Goal: Information Seeking & Learning: Learn about a topic

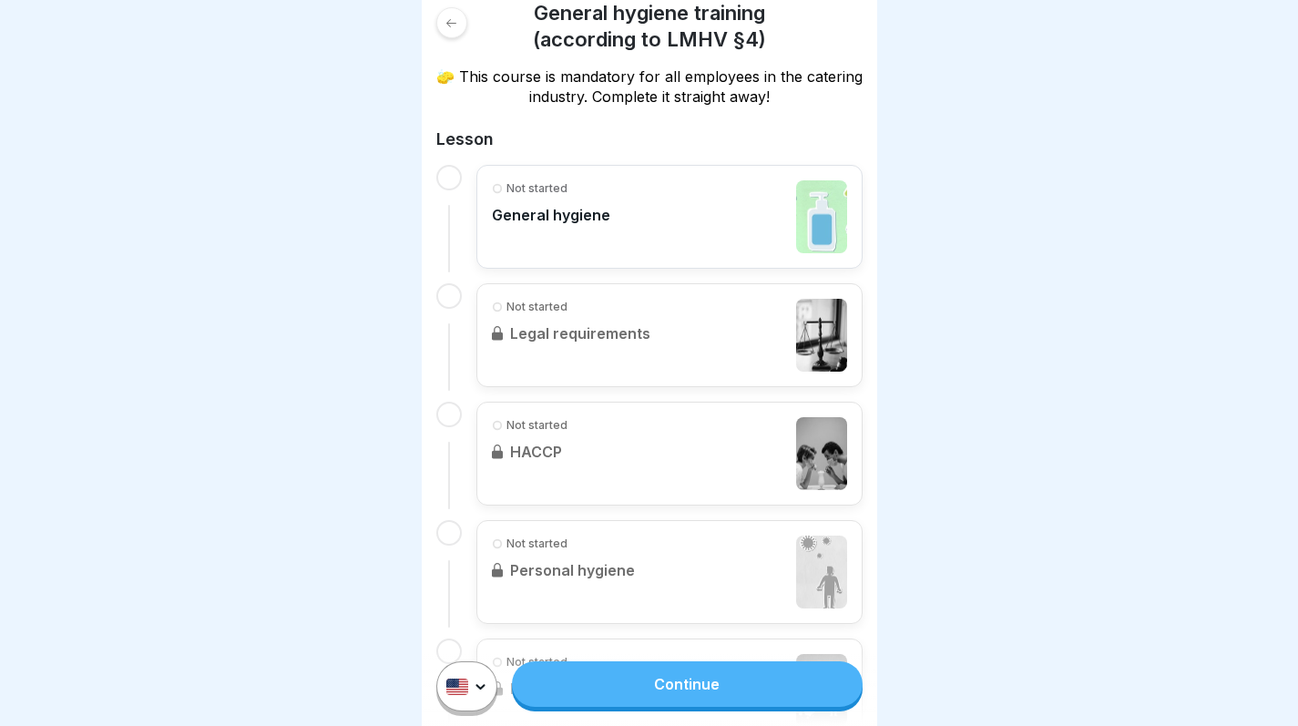
scroll to position [307, 0]
click at [720, 707] on link "Continue" at bounding box center [687, 684] width 350 height 46
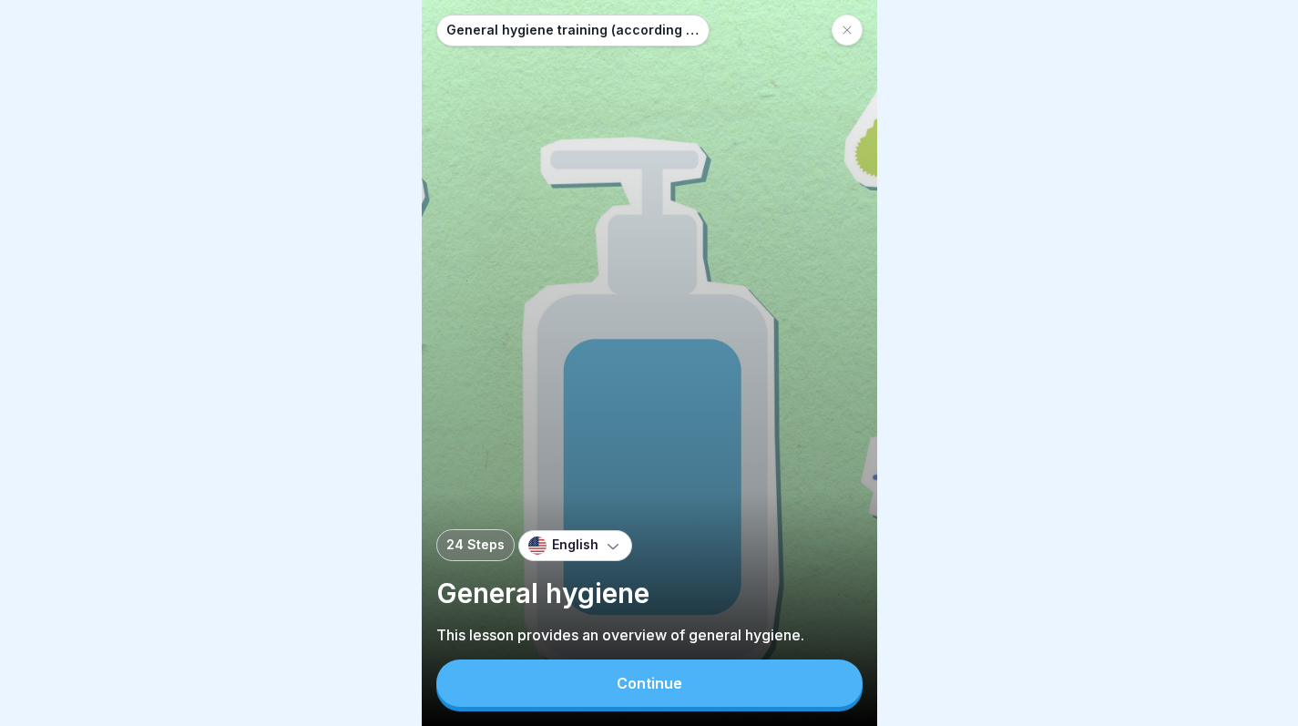
click at [713, 707] on button "Continue" at bounding box center [649, 682] width 426 height 47
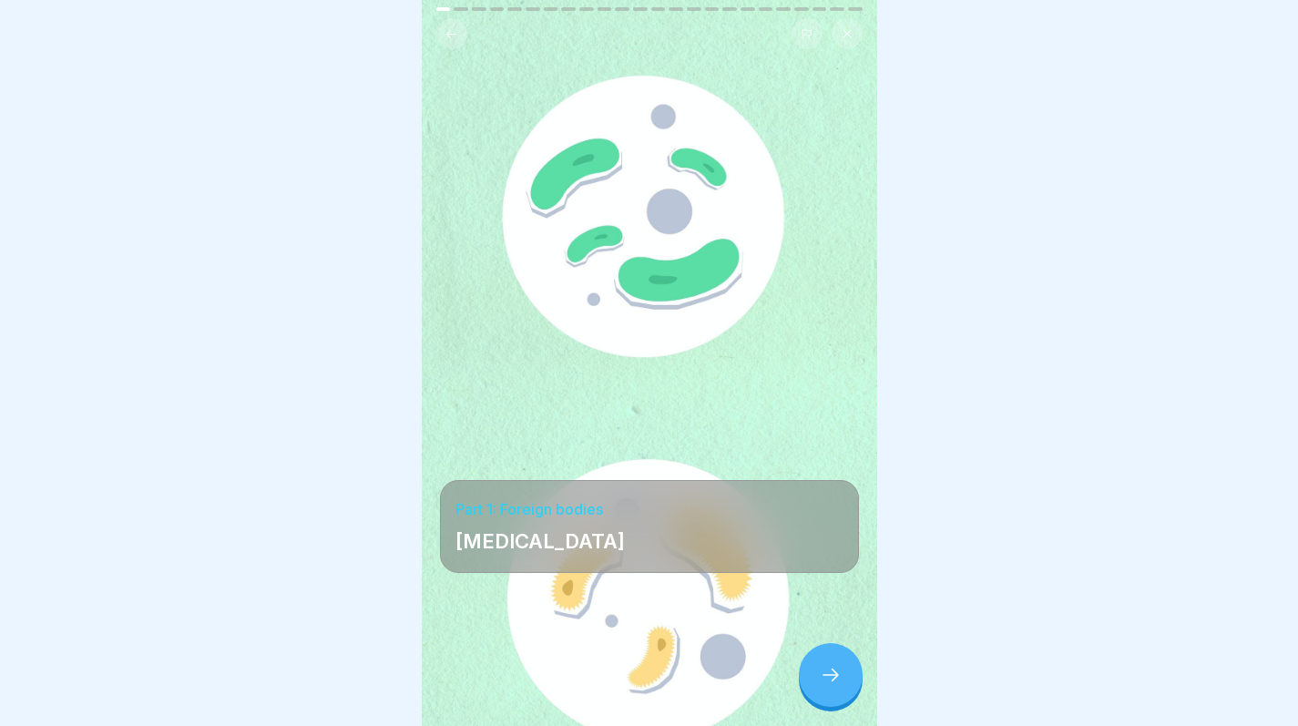
click at [831, 686] on icon at bounding box center [831, 675] width 22 height 22
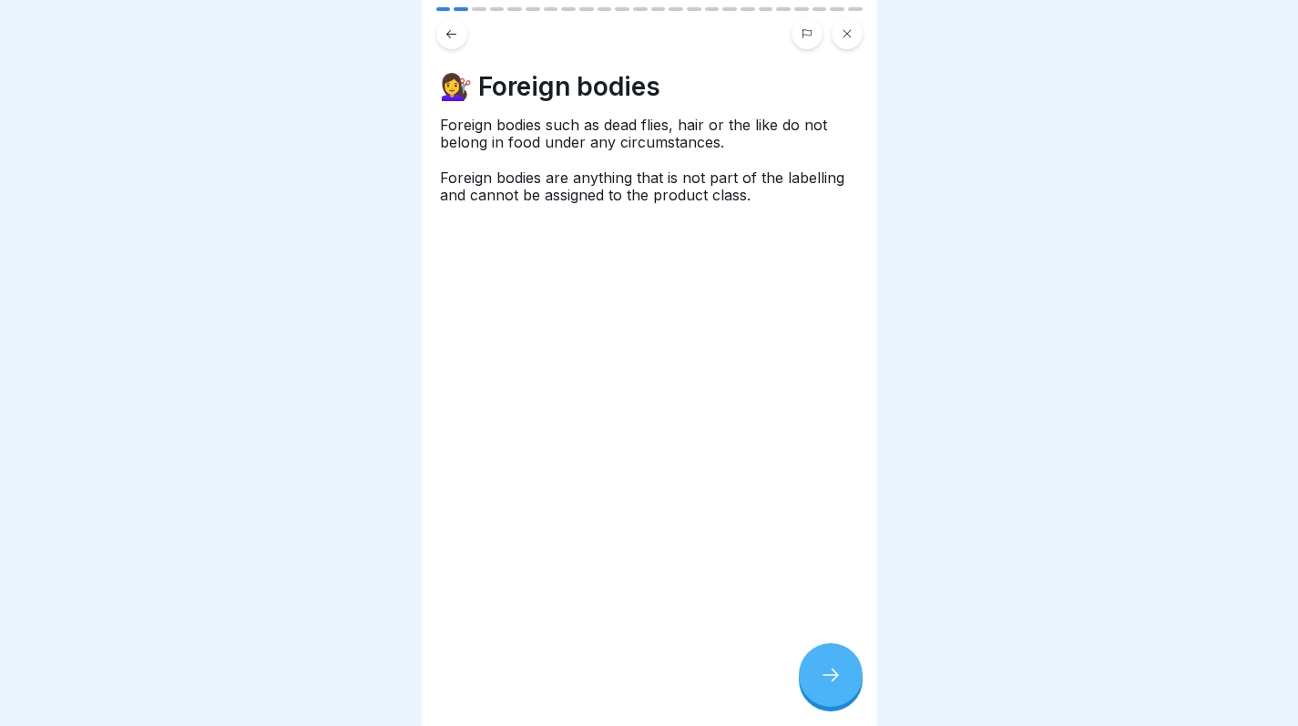
click at [831, 686] on icon at bounding box center [831, 675] width 22 height 22
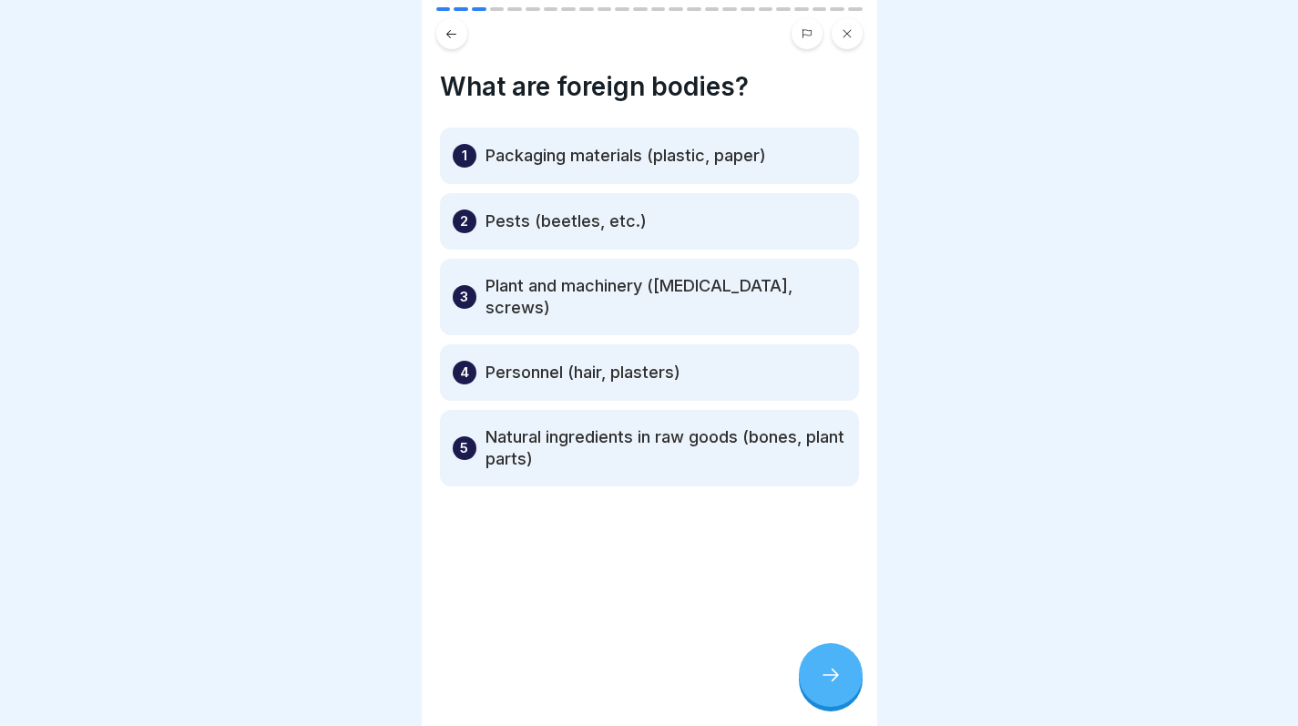
click at [855, 678] on div at bounding box center [831, 675] width 64 height 64
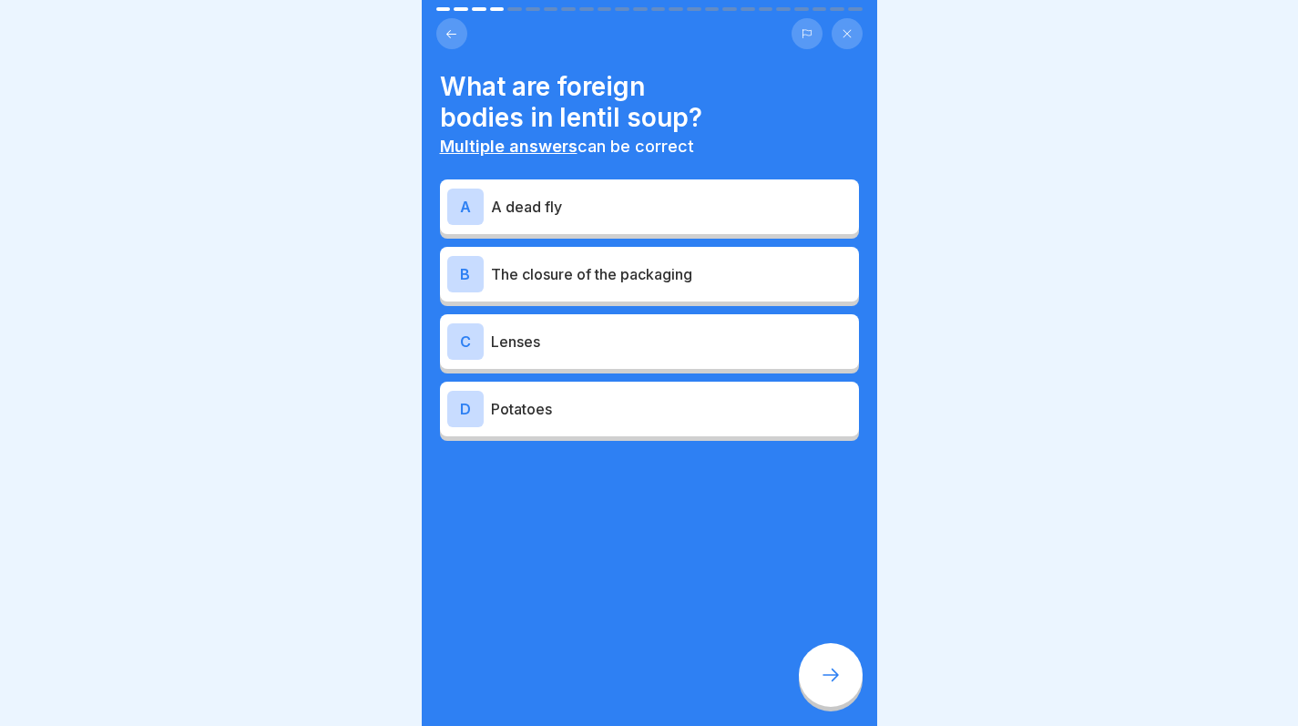
click at [392, 258] on body "General hygiene training (according to LMHV §4) 24 Steps English General hygien…" at bounding box center [649, 363] width 1298 height 726
click at [552, 223] on div "A A dead fly" at bounding box center [649, 207] width 404 height 36
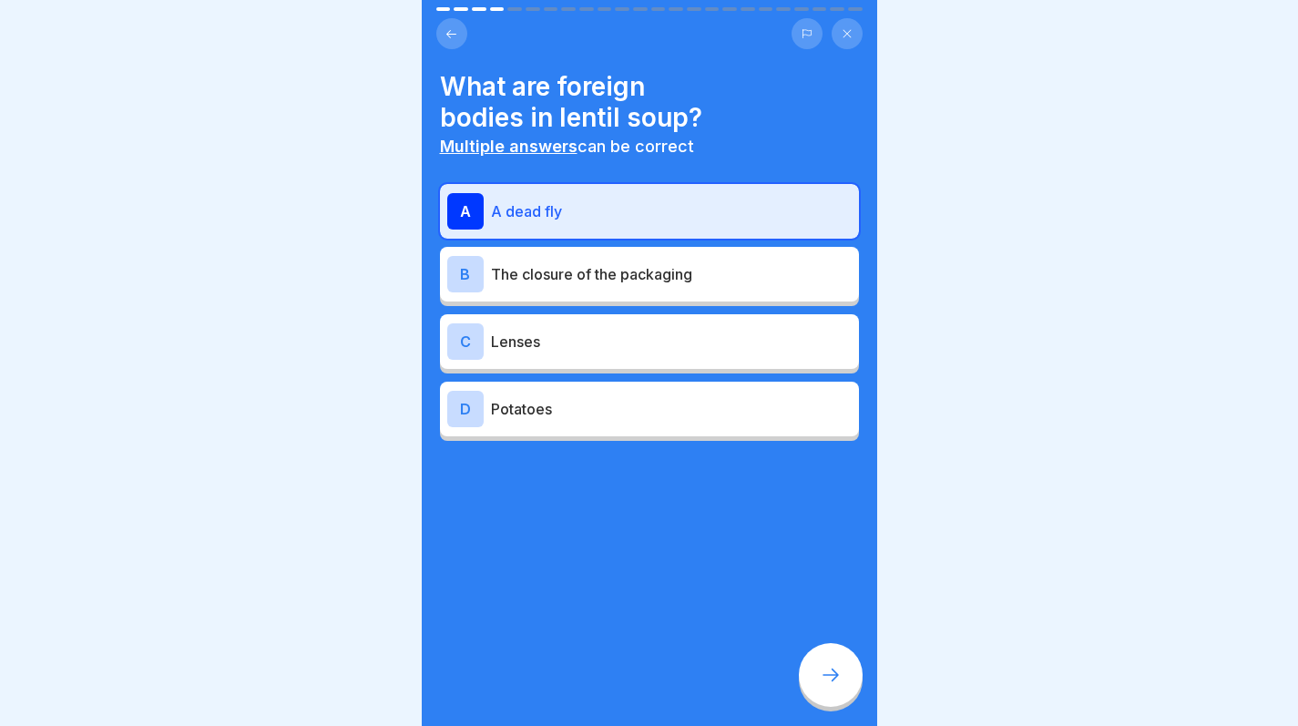
click at [552, 223] on div "A A dead fly" at bounding box center [649, 211] width 404 height 36
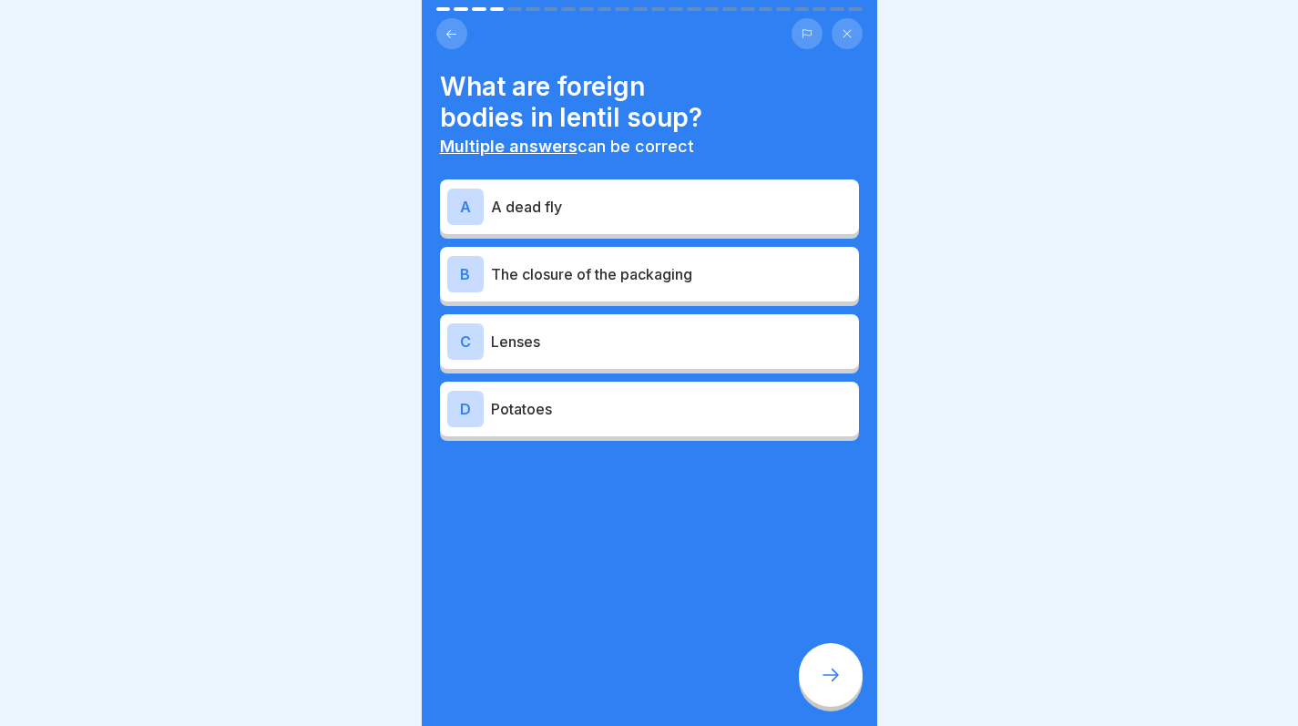
click at [541, 283] on p "The closure of the packaging" at bounding box center [671, 274] width 361 height 22
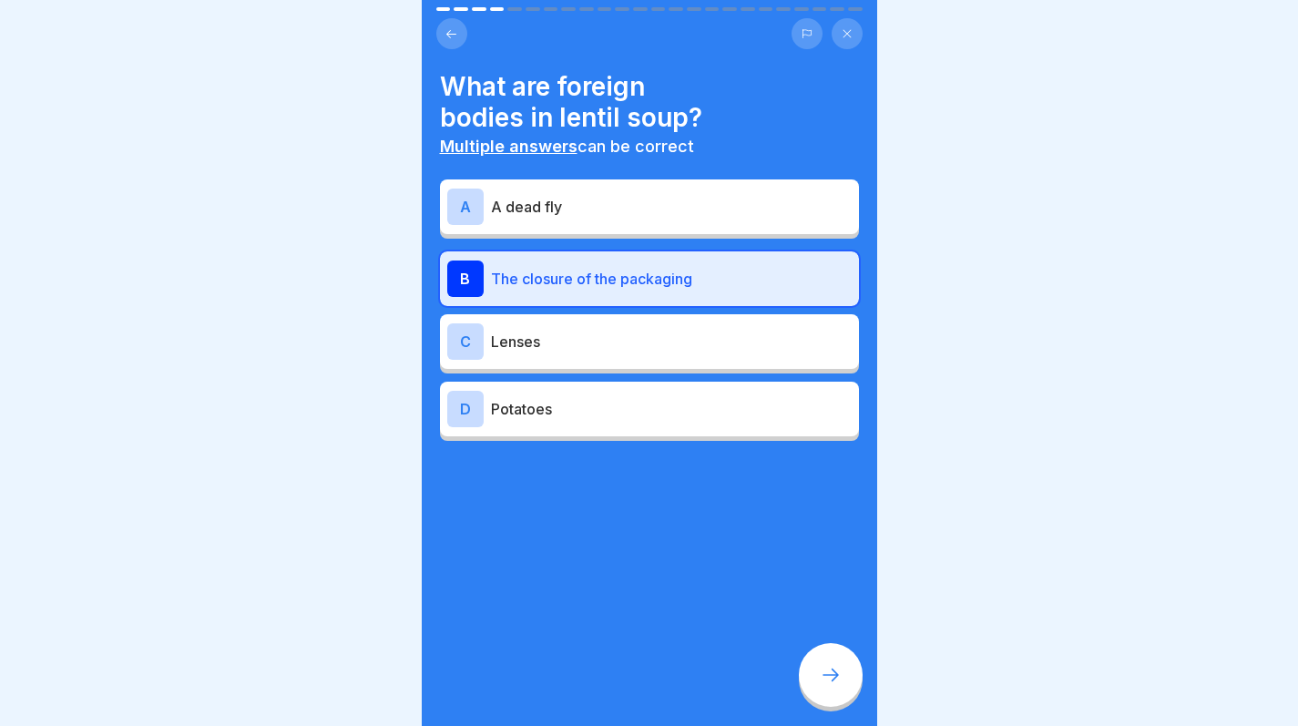
click at [545, 221] on div "A A dead fly" at bounding box center [649, 207] width 404 height 36
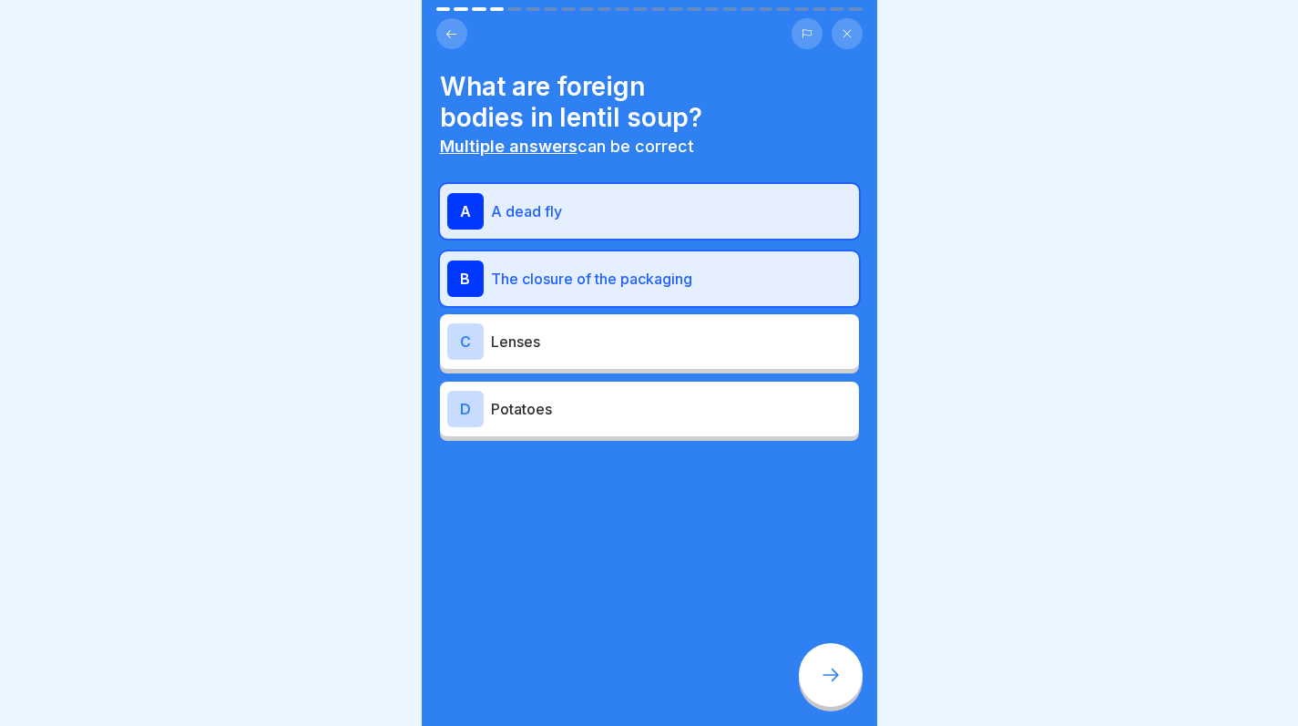
click at [825, 686] on icon at bounding box center [831, 675] width 22 height 22
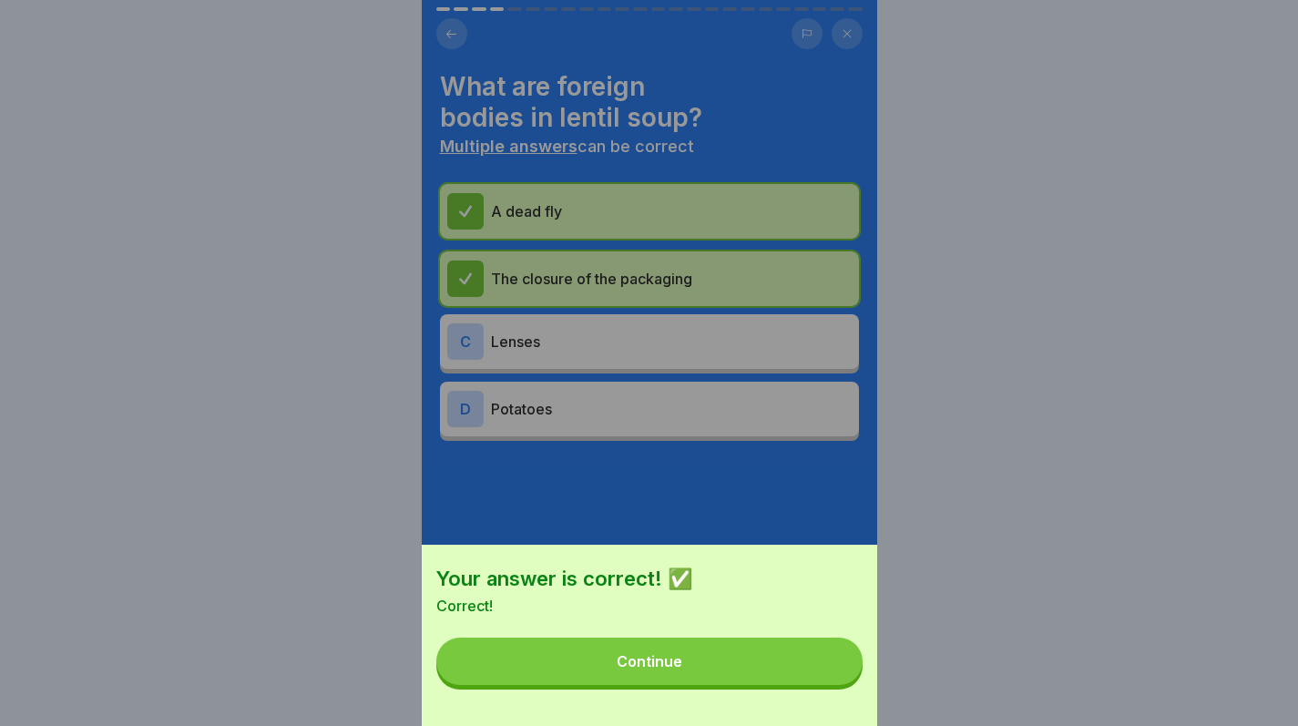
click at [770, 678] on button "Continue" at bounding box center [649, 661] width 426 height 47
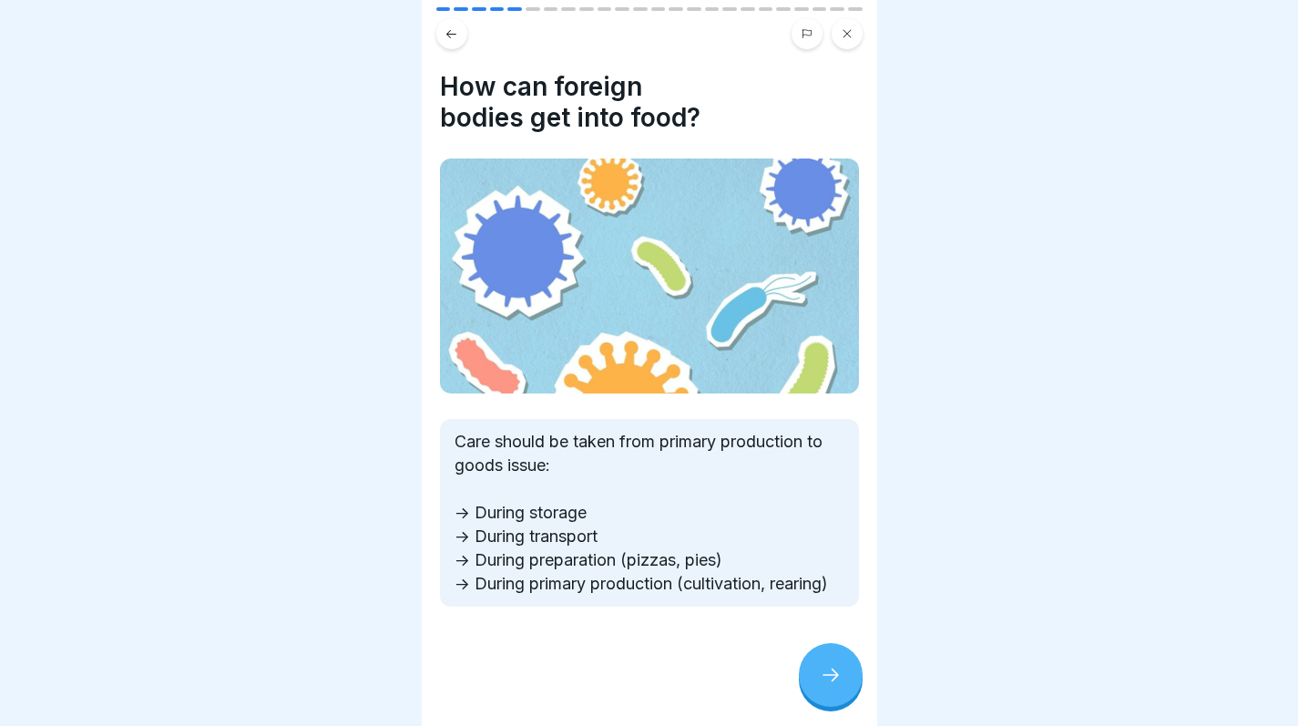
click at [813, 687] on div at bounding box center [831, 675] width 64 height 64
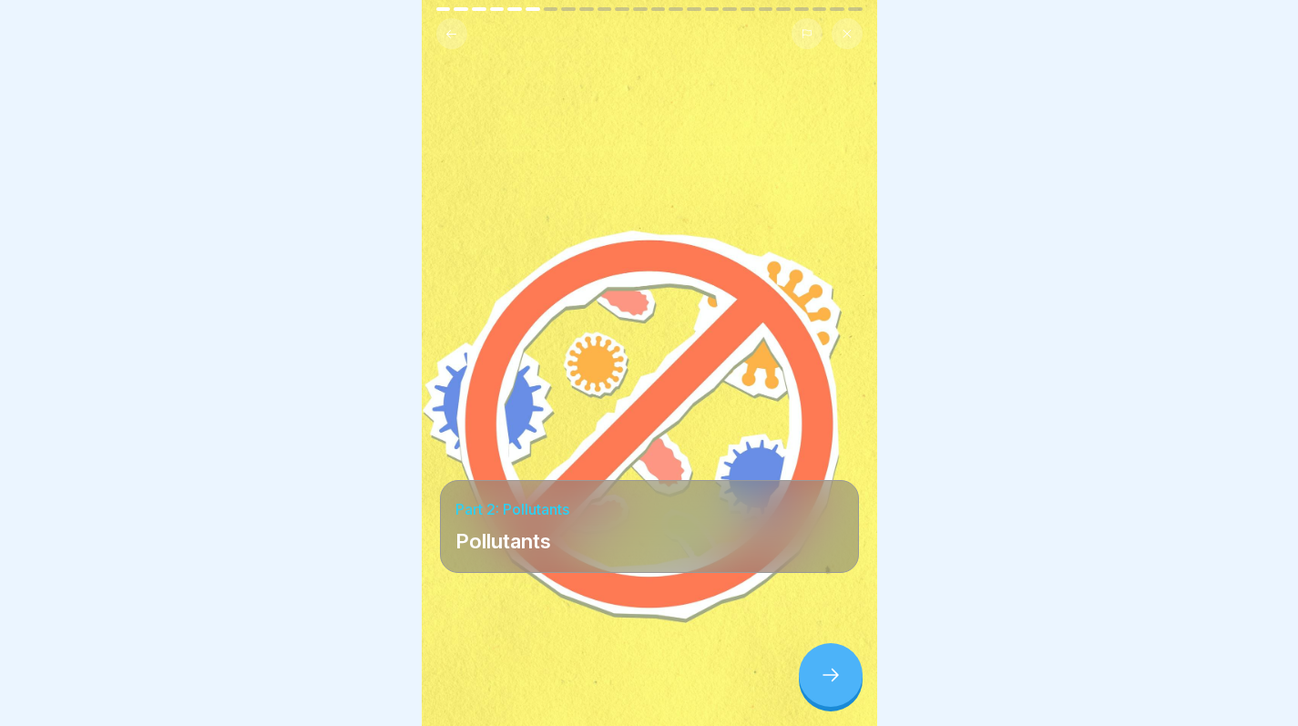
click at [813, 687] on div at bounding box center [831, 675] width 64 height 64
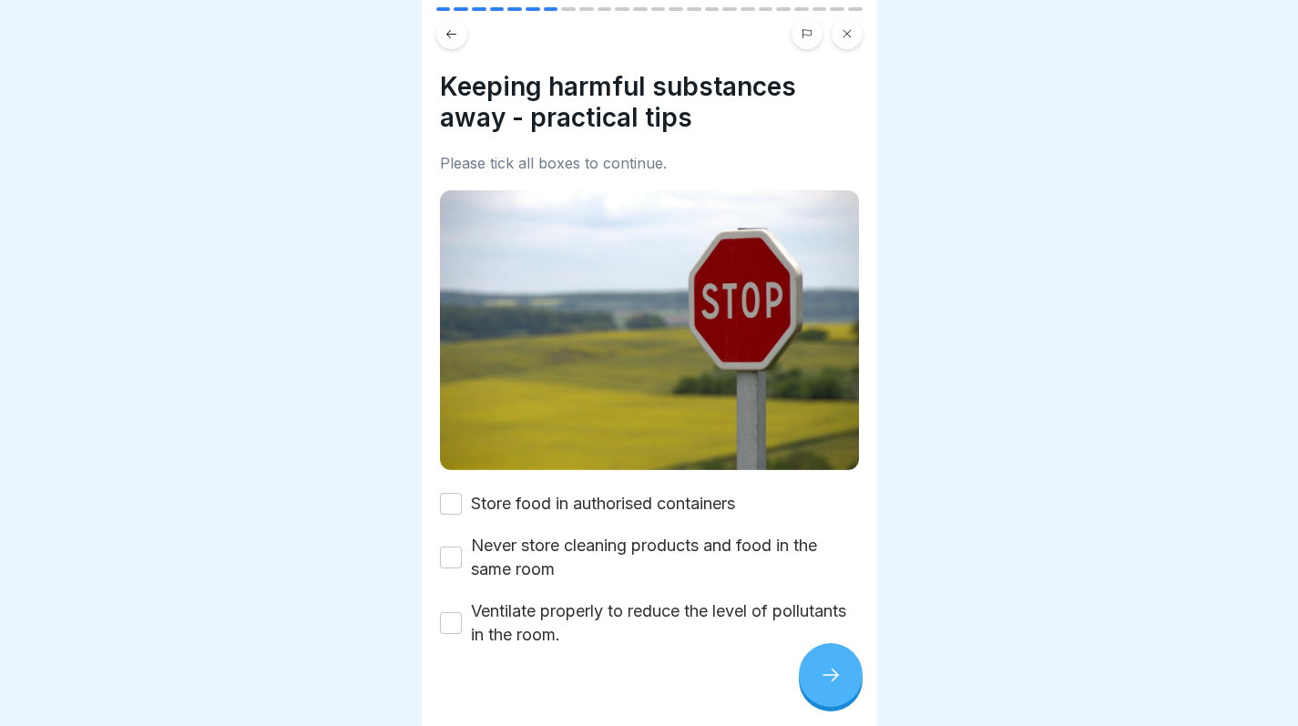
click at [454, 493] on button "Store food in authorised containers" at bounding box center [451, 504] width 22 height 22
click at [457, 553] on button "Never store cleaning products and food in the same room" at bounding box center [451, 557] width 22 height 22
click at [453, 622] on button "Ventilate properly to reduce the level of pollutants in the room." at bounding box center [451, 623] width 22 height 22
click at [806, 694] on div at bounding box center [831, 675] width 64 height 64
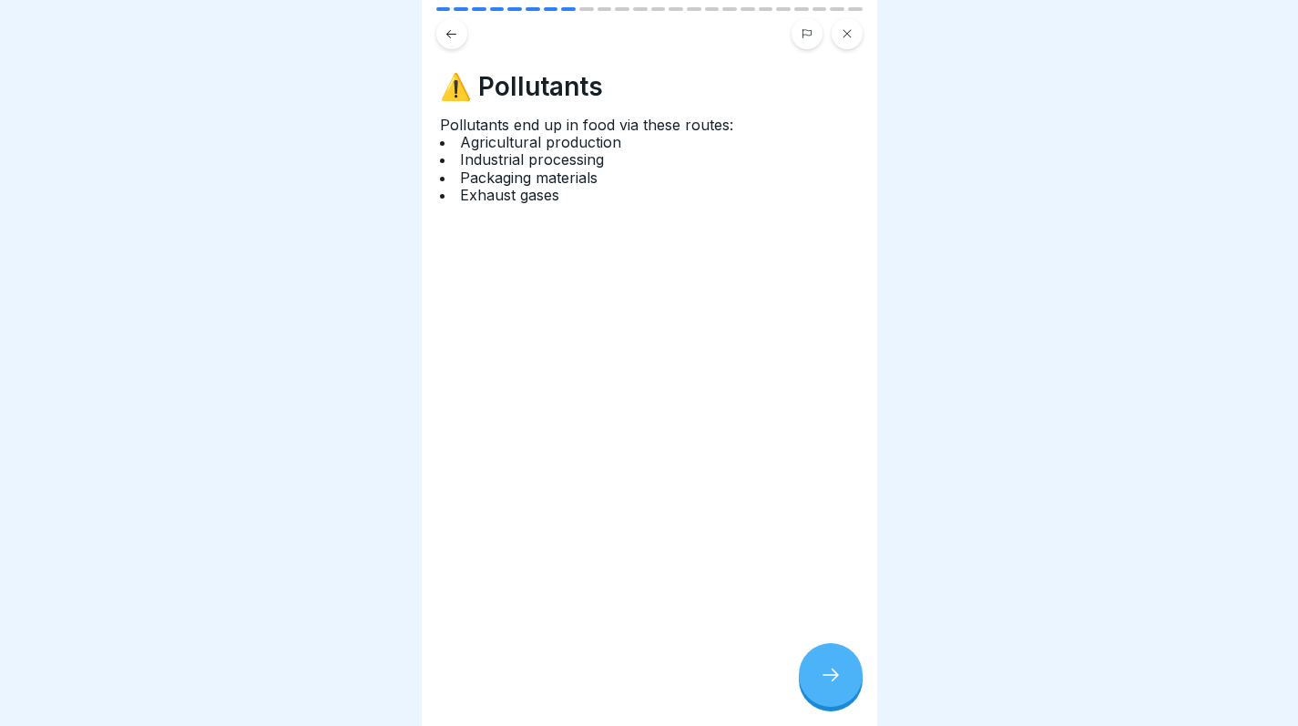
click at [806, 694] on div at bounding box center [831, 675] width 64 height 64
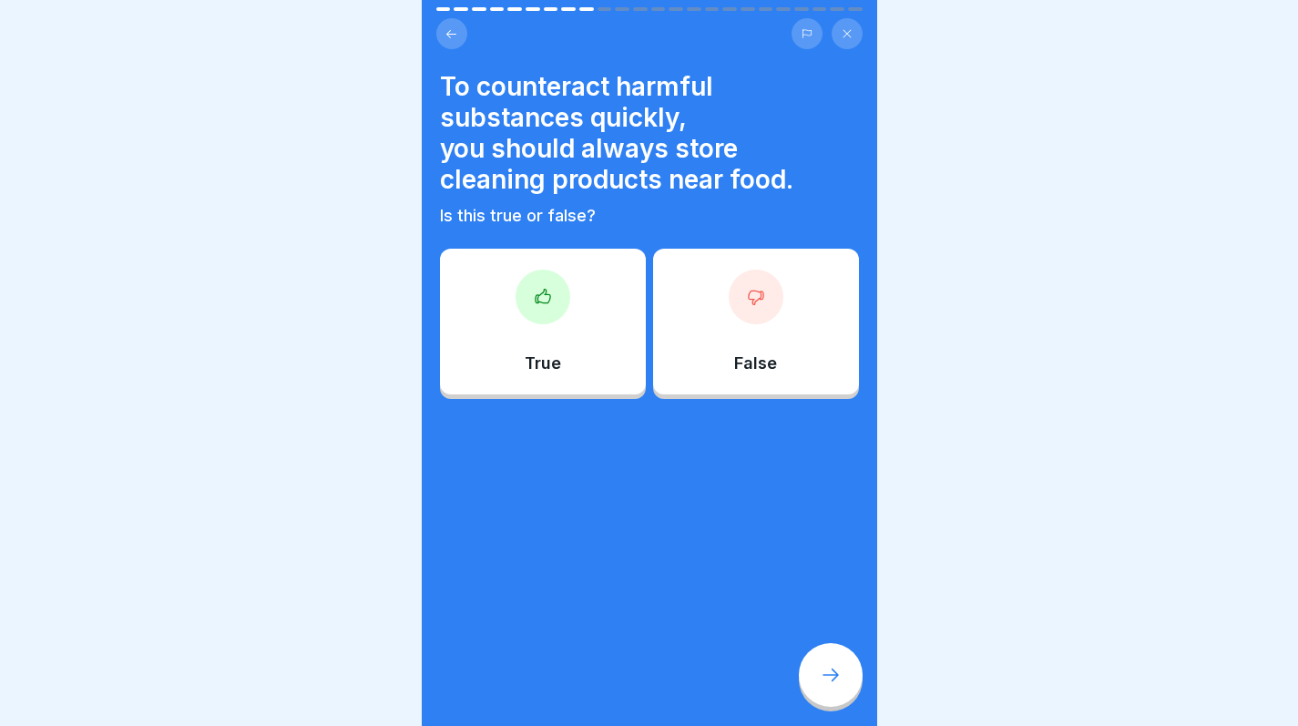
click at [713, 308] on div "False" at bounding box center [756, 322] width 206 height 146
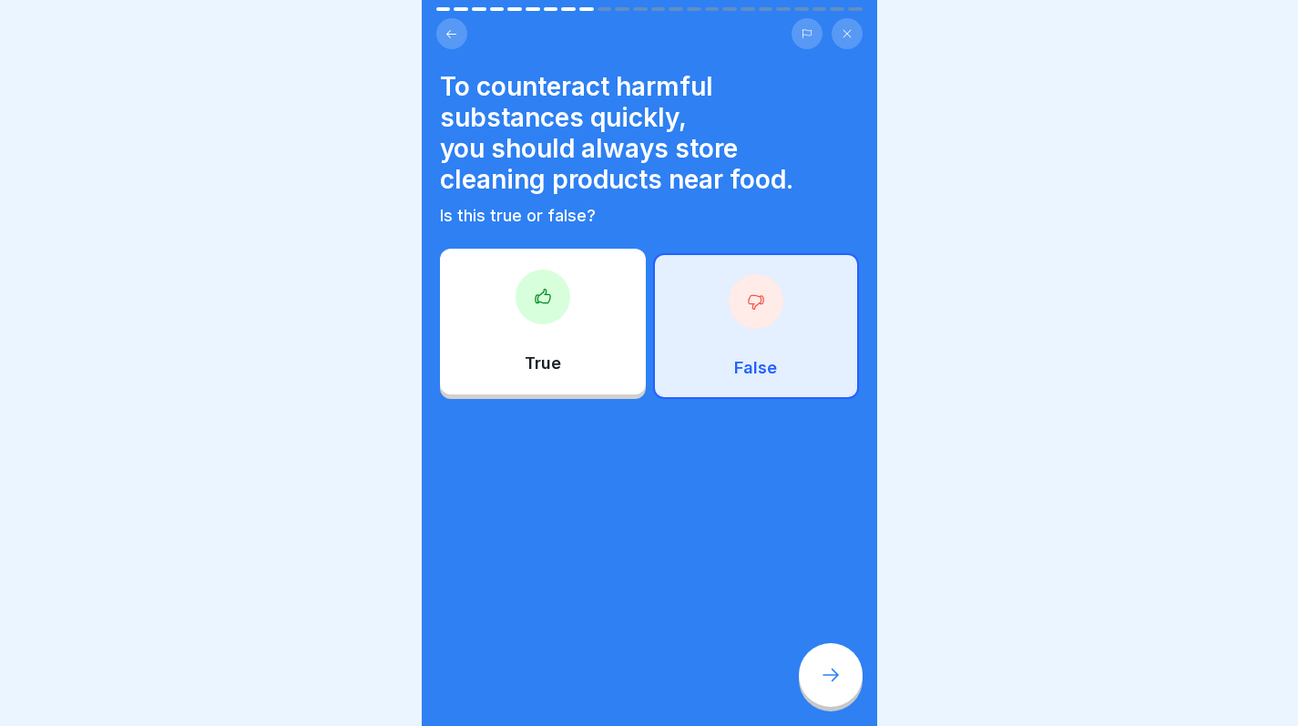
click at [829, 707] on div at bounding box center [831, 675] width 64 height 64
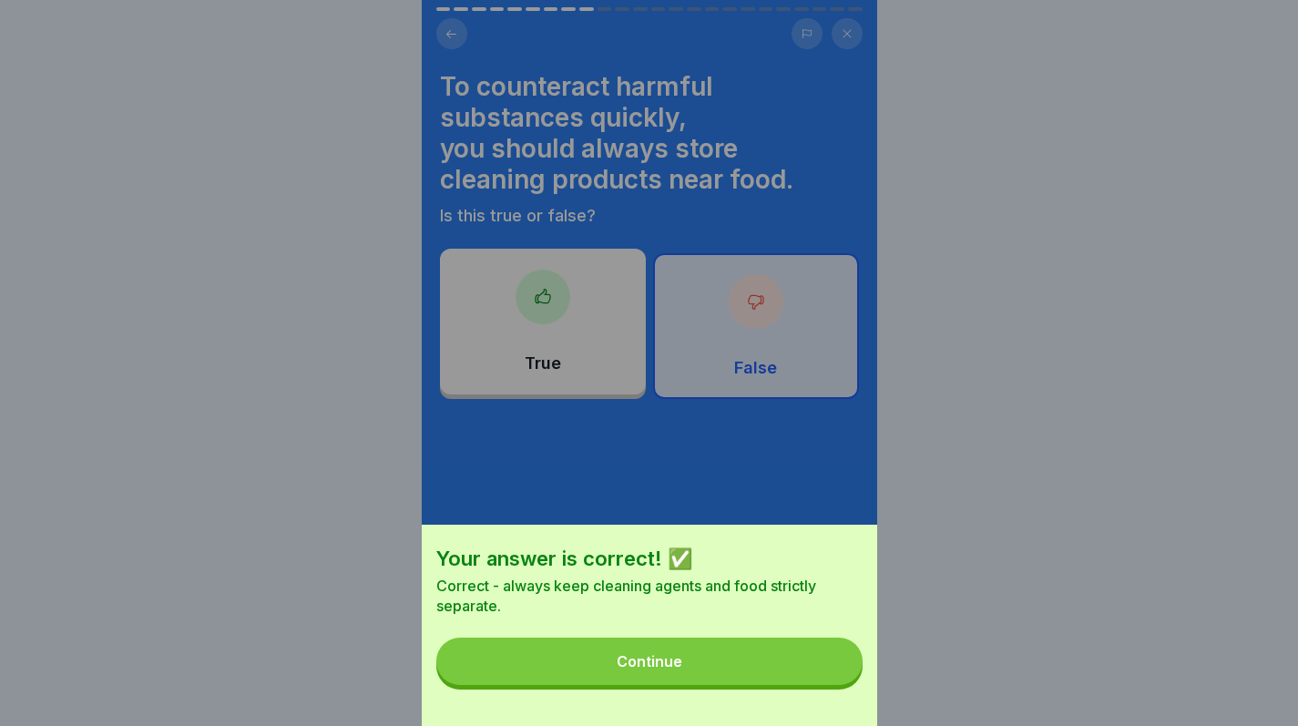
click at [809, 676] on button "Continue" at bounding box center [649, 661] width 426 height 47
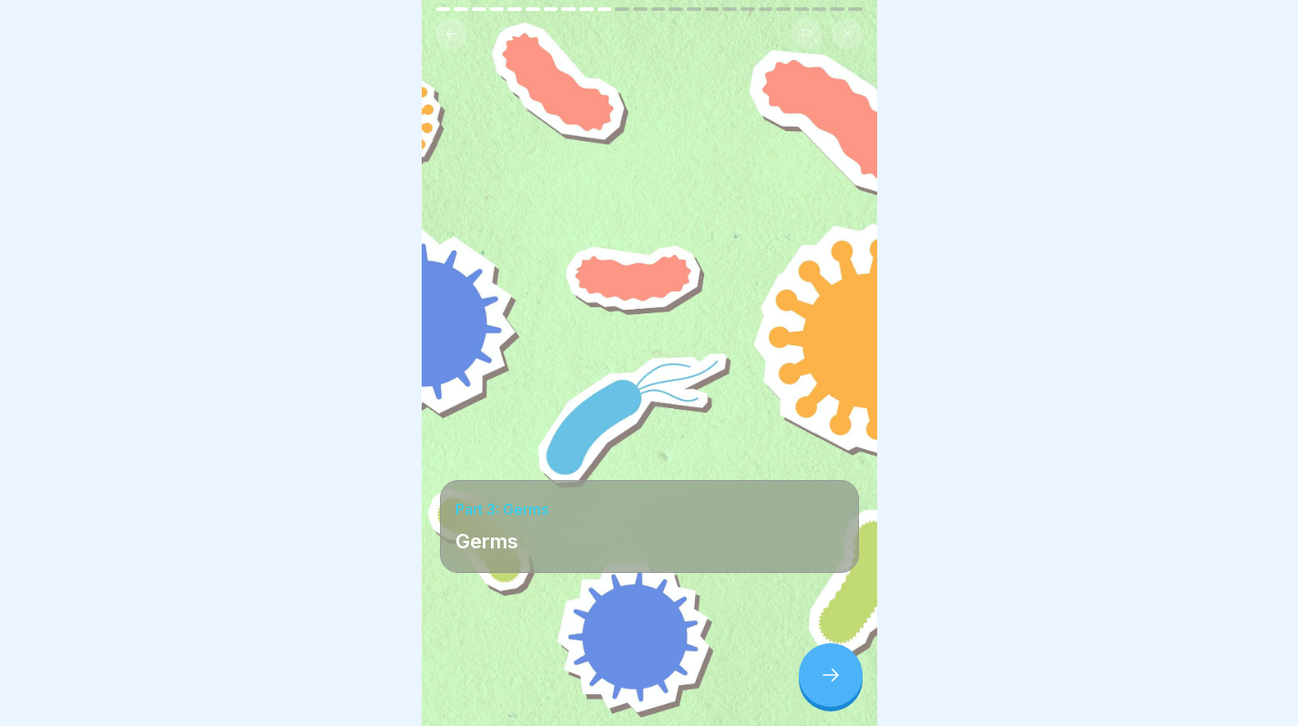
click at [809, 676] on div at bounding box center [831, 675] width 64 height 64
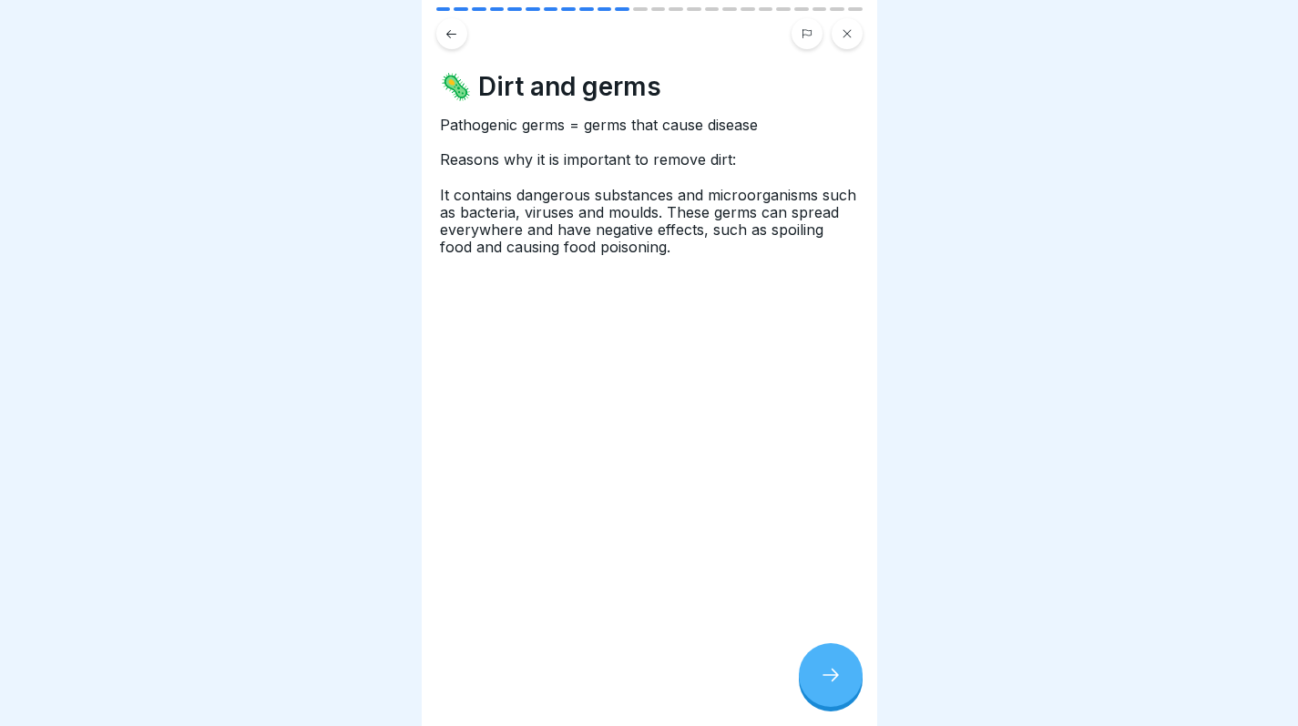
click at [809, 676] on div at bounding box center [831, 675] width 64 height 64
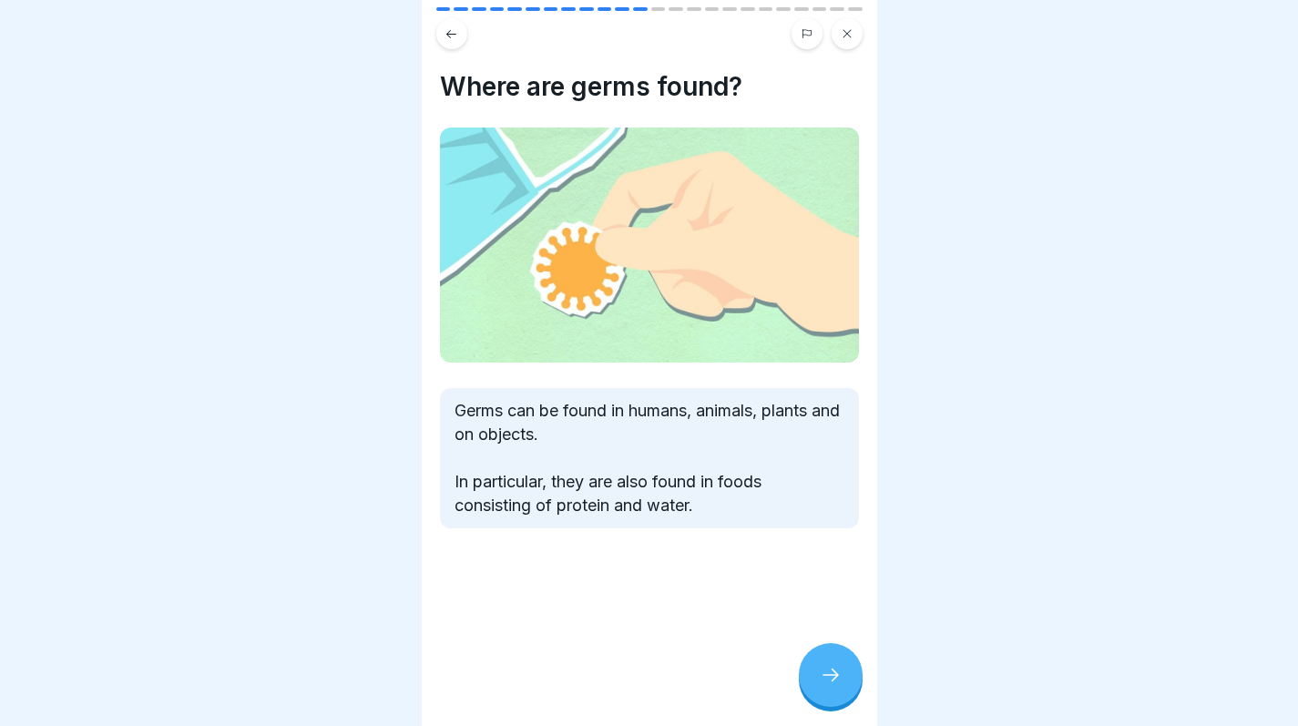
click at [809, 676] on div at bounding box center [831, 675] width 64 height 64
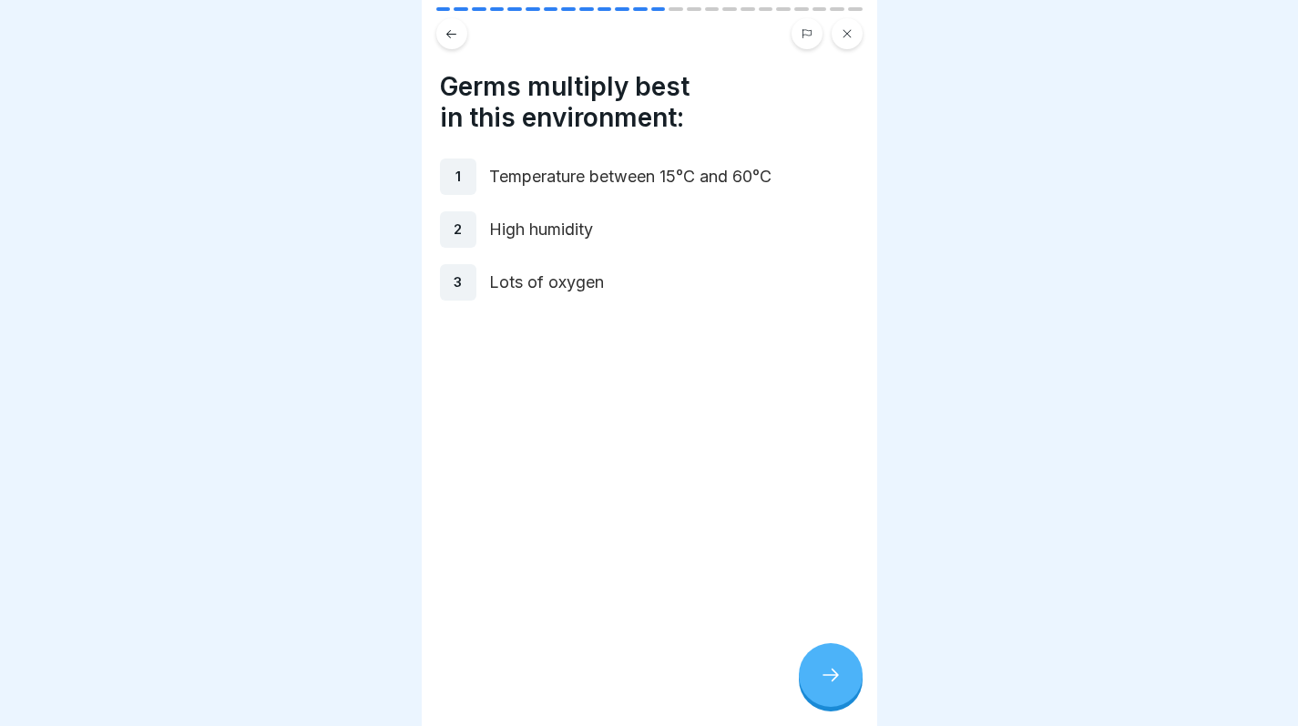
click at [830, 682] on icon at bounding box center [831, 675] width 22 height 22
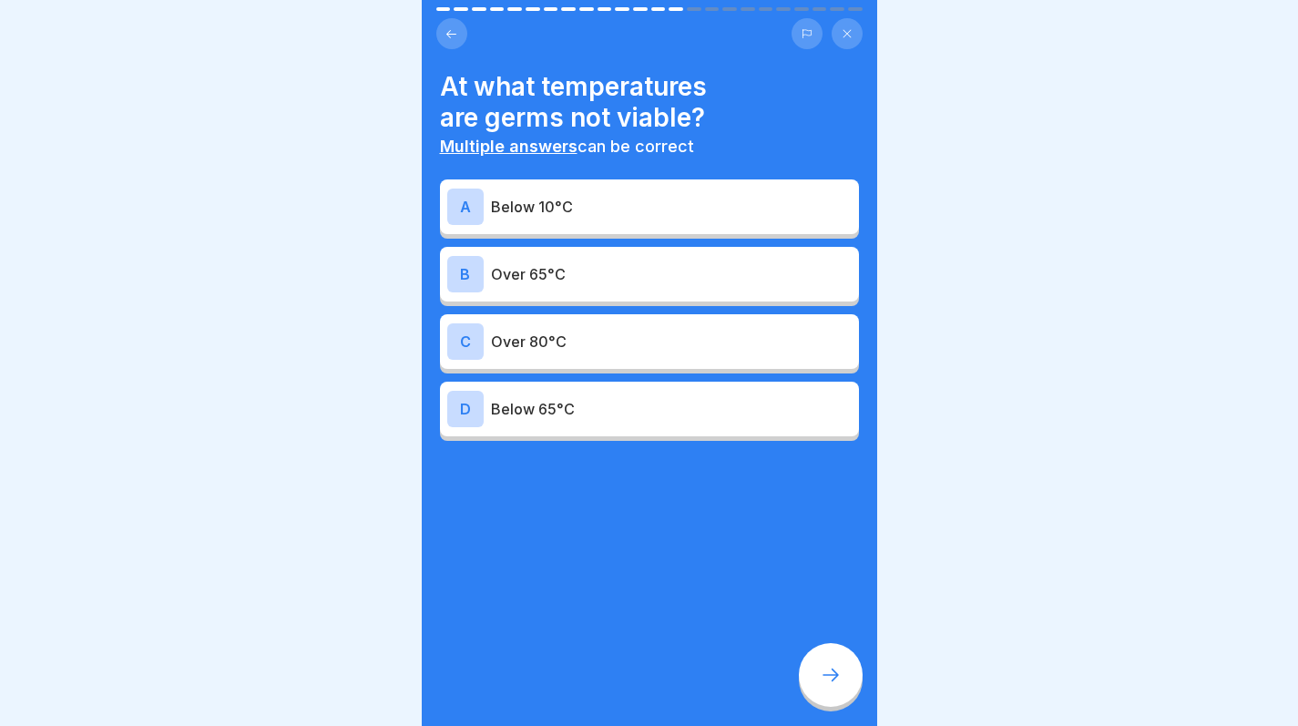
click at [677, 211] on p "Below 10°C" at bounding box center [671, 207] width 361 height 22
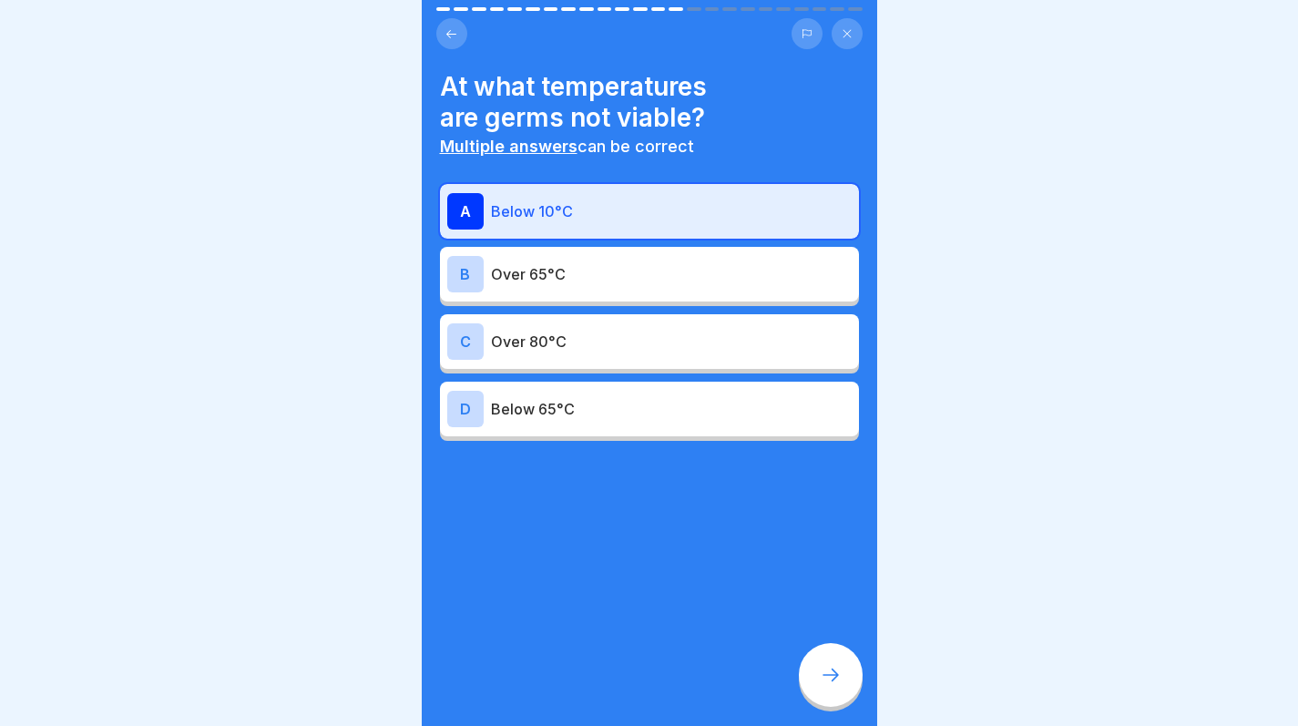
click at [644, 289] on div "B Over 65°C" at bounding box center [649, 274] width 404 height 36
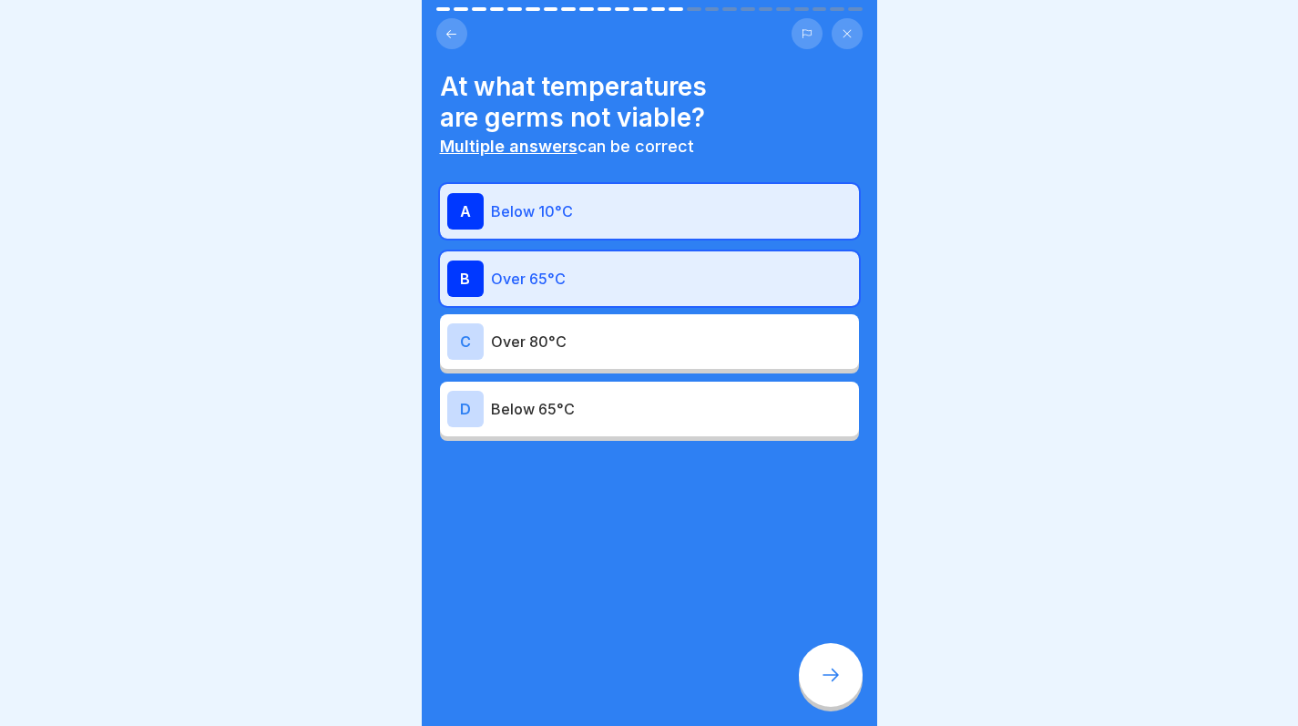
click at [817, 689] on div at bounding box center [831, 675] width 64 height 64
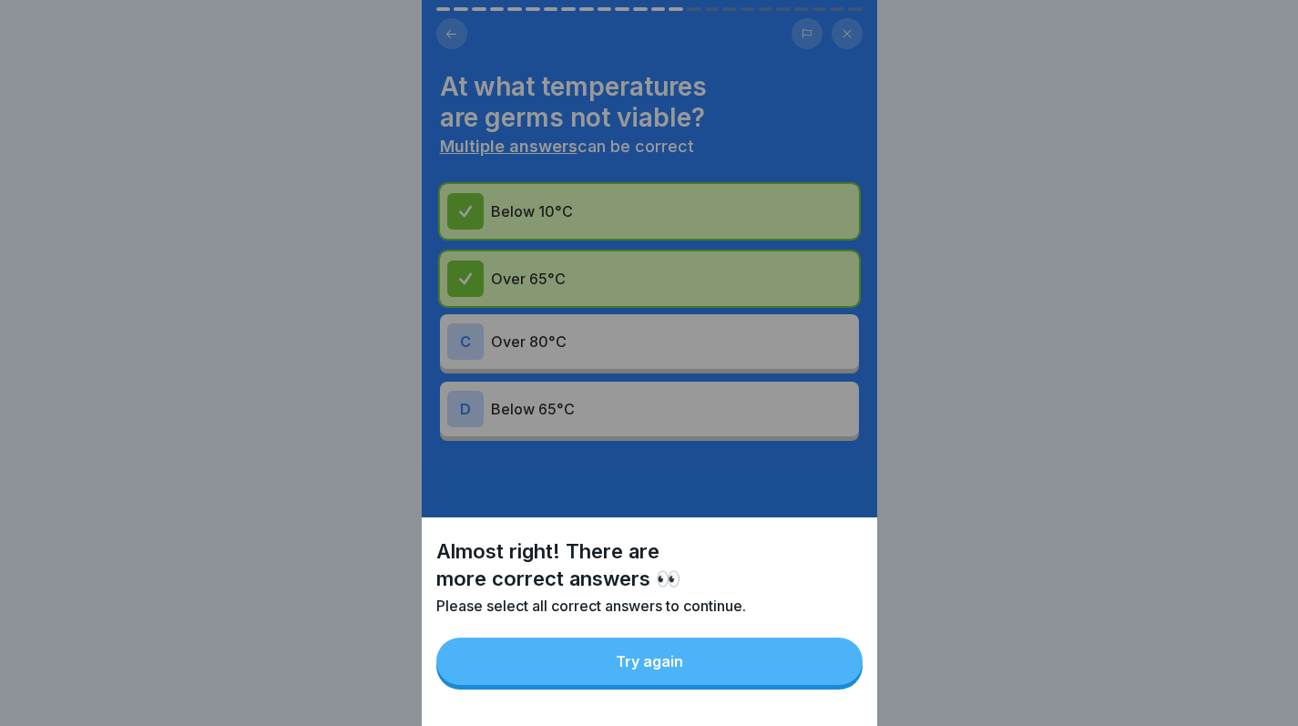
click at [768, 685] on button "Try again" at bounding box center [649, 661] width 426 height 47
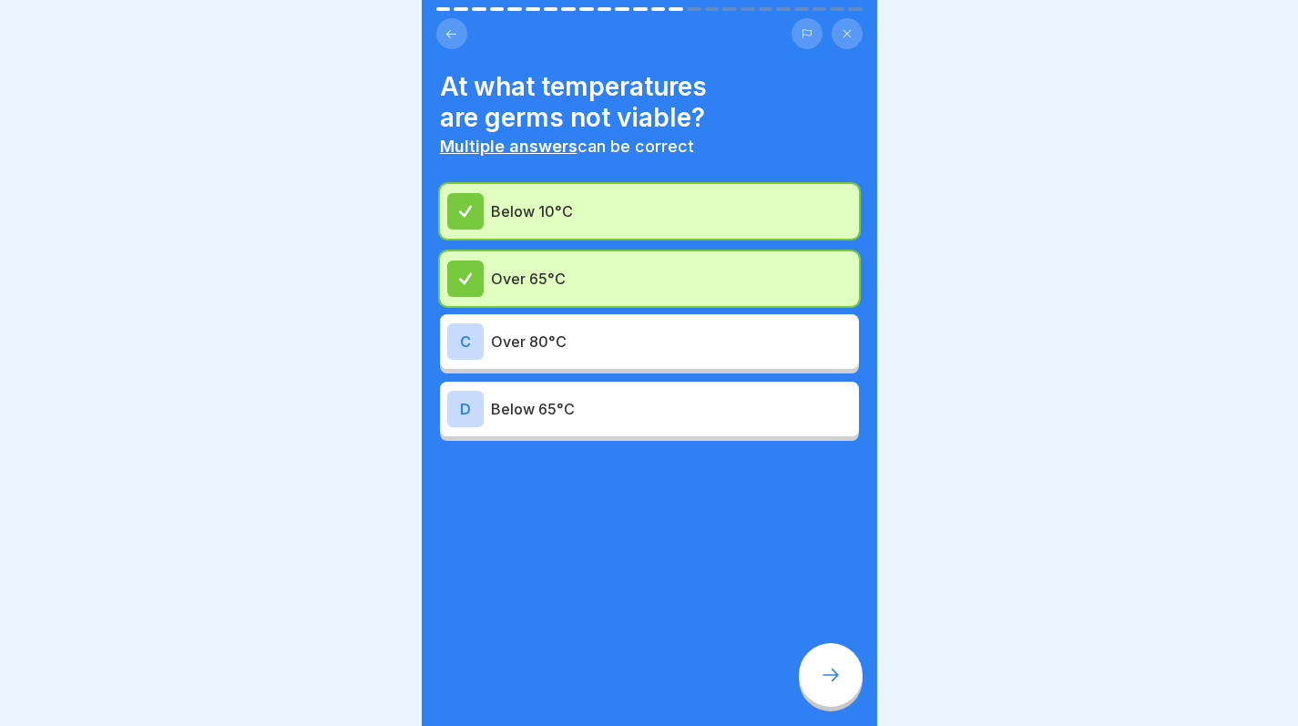
click at [831, 707] on div at bounding box center [831, 675] width 64 height 64
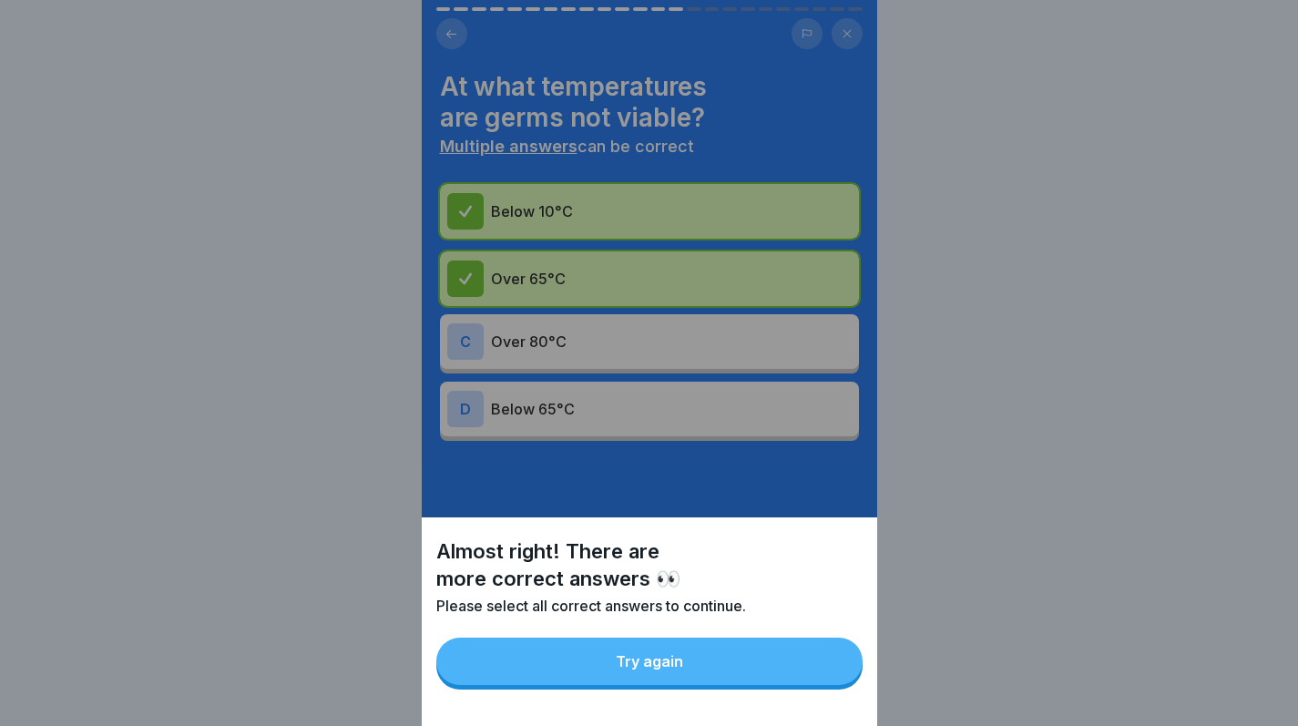
click at [823, 683] on button "Try again" at bounding box center [649, 661] width 426 height 47
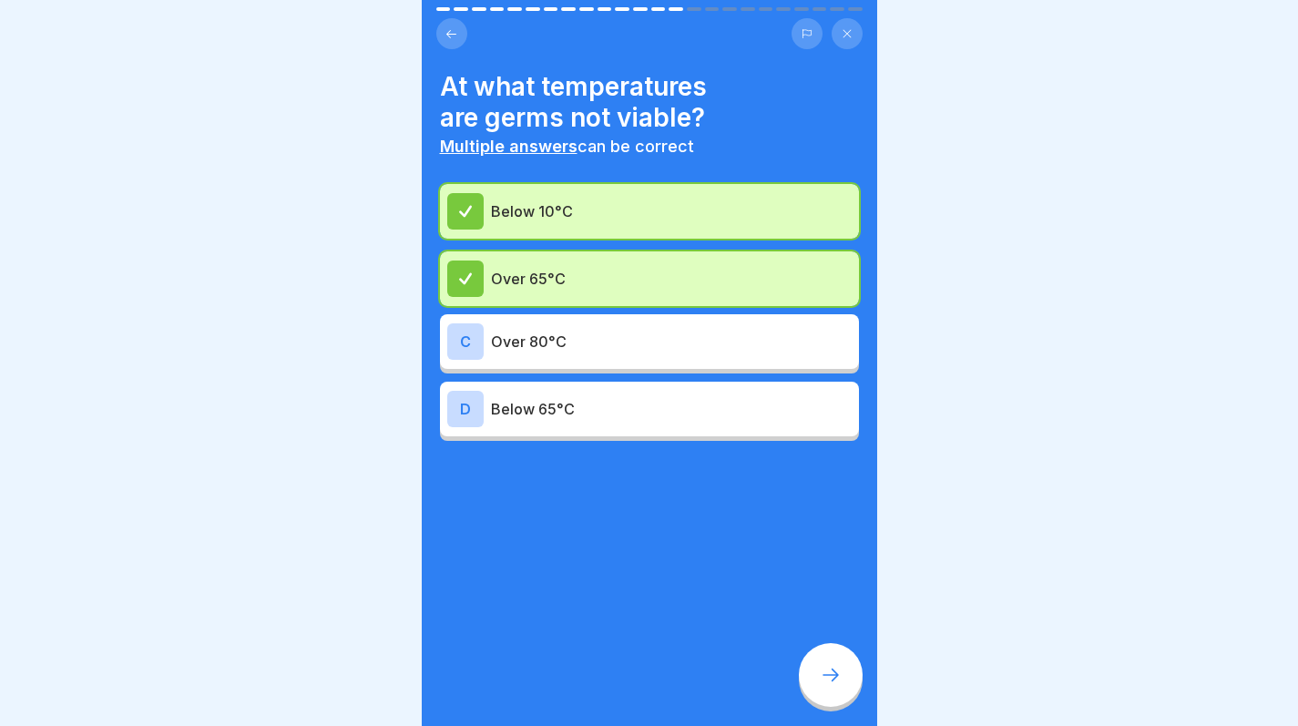
click at [814, 422] on div "D Below 65°C" at bounding box center [649, 409] width 404 height 36
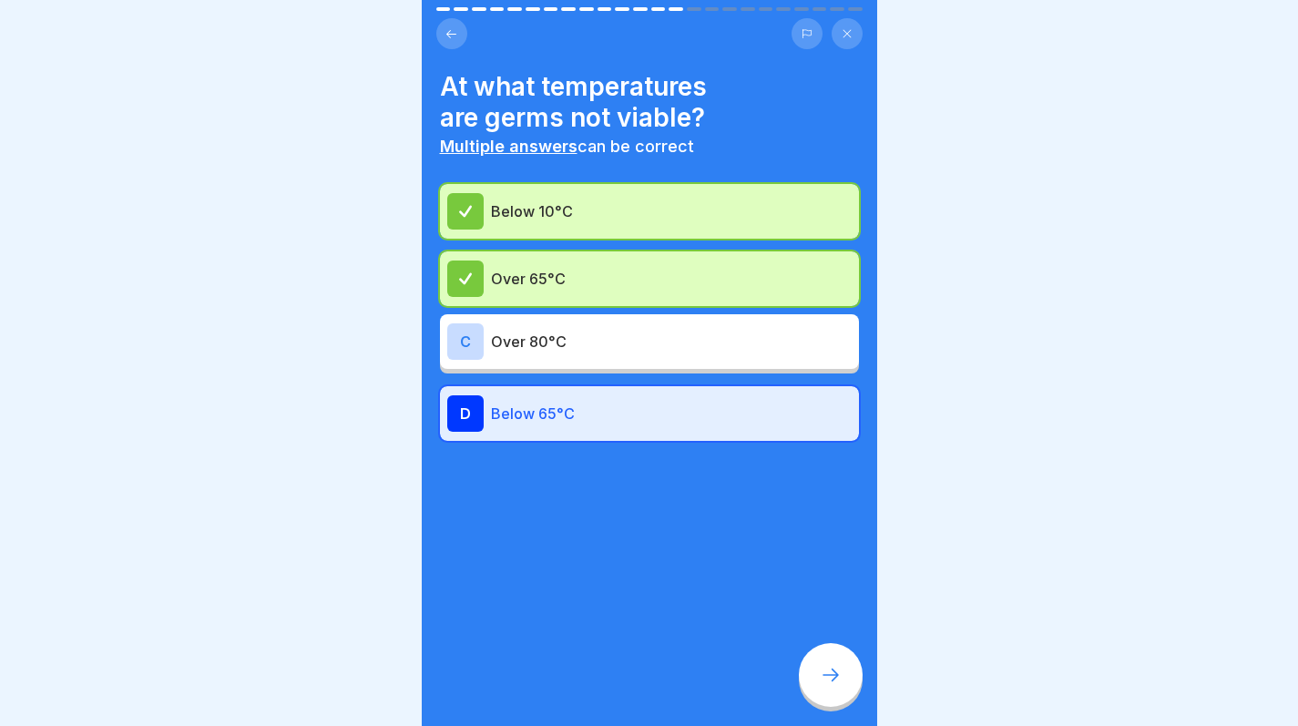
click at [829, 682] on icon at bounding box center [831, 675] width 22 height 22
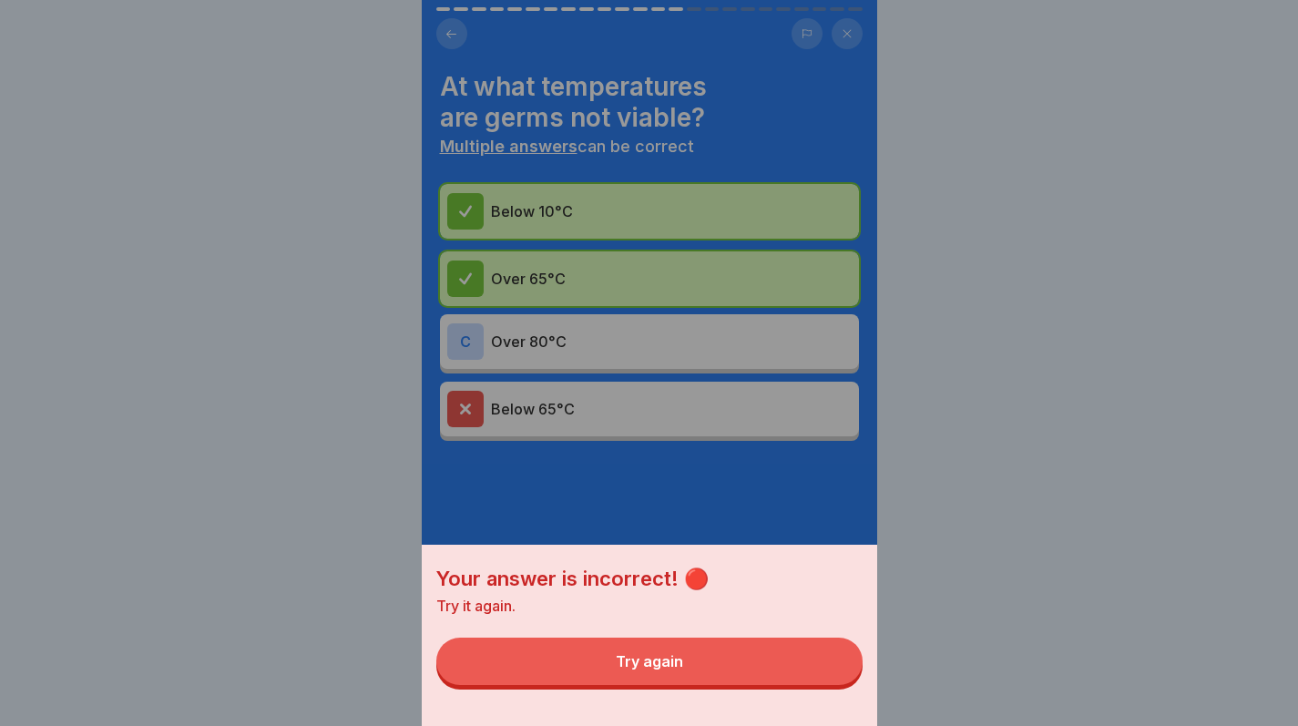
click at [804, 685] on button "Try again" at bounding box center [649, 661] width 426 height 47
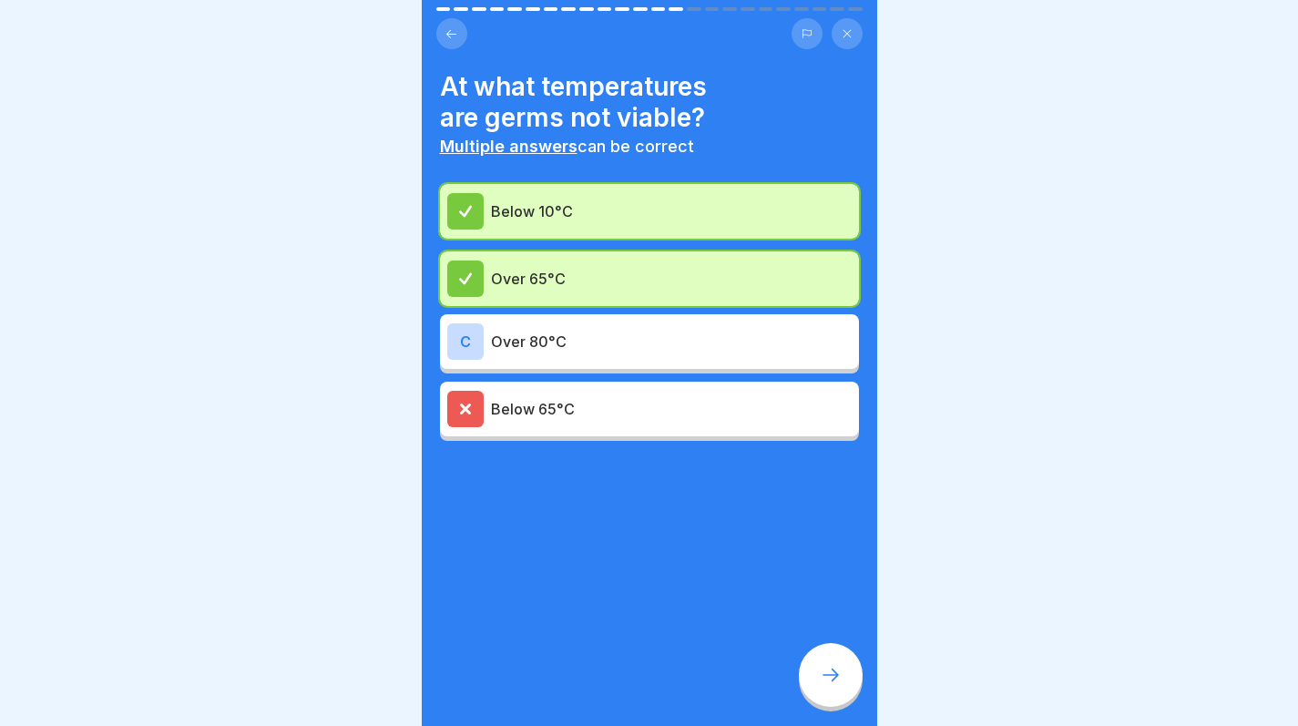
click at [472, 404] on icon at bounding box center [465, 409] width 16 height 16
click at [465, 339] on div "C" at bounding box center [465, 341] width 36 height 36
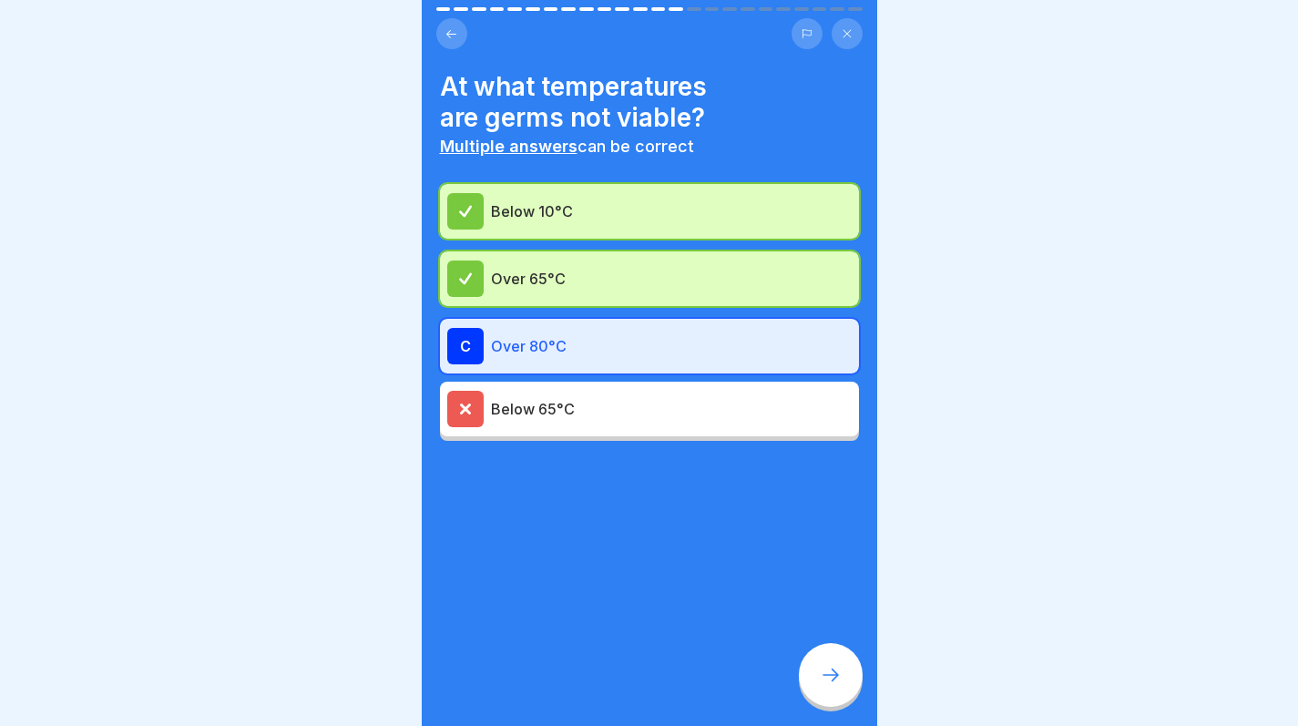
click at [455, 410] on div at bounding box center [465, 409] width 36 height 36
click at [840, 686] on icon at bounding box center [831, 675] width 22 height 22
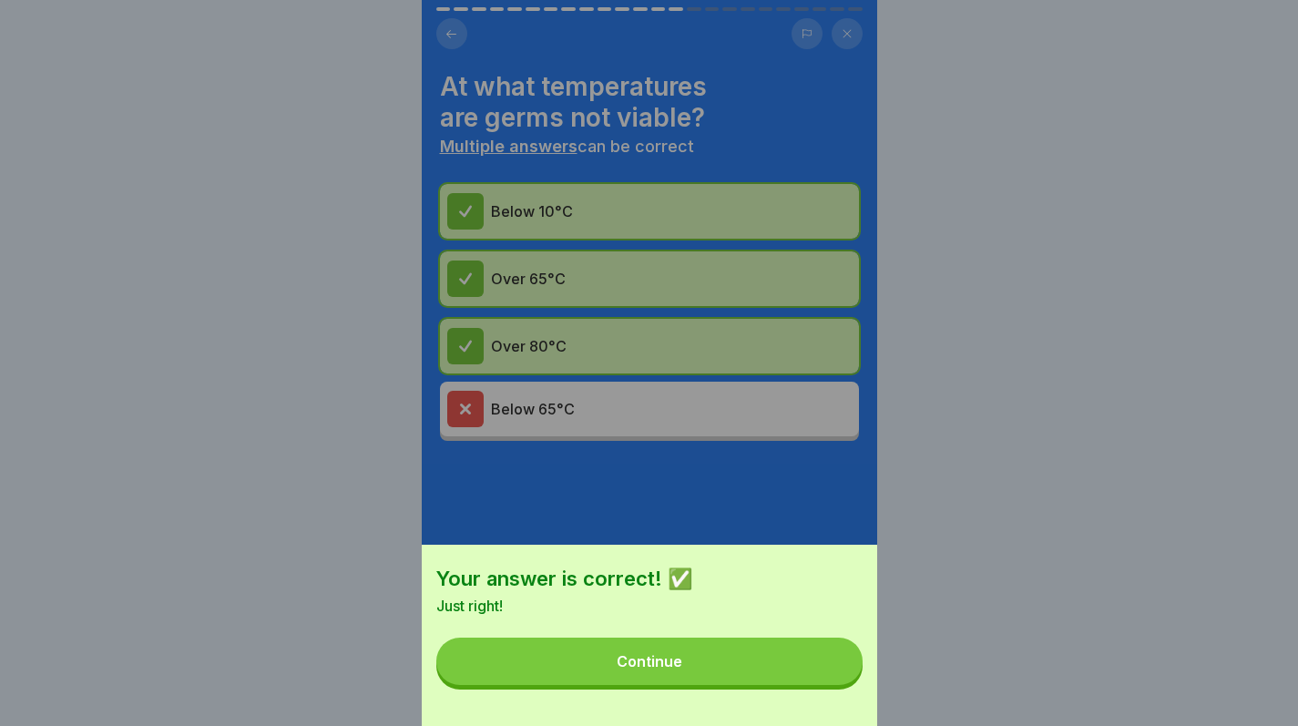
click at [805, 685] on button "Continue" at bounding box center [649, 661] width 426 height 47
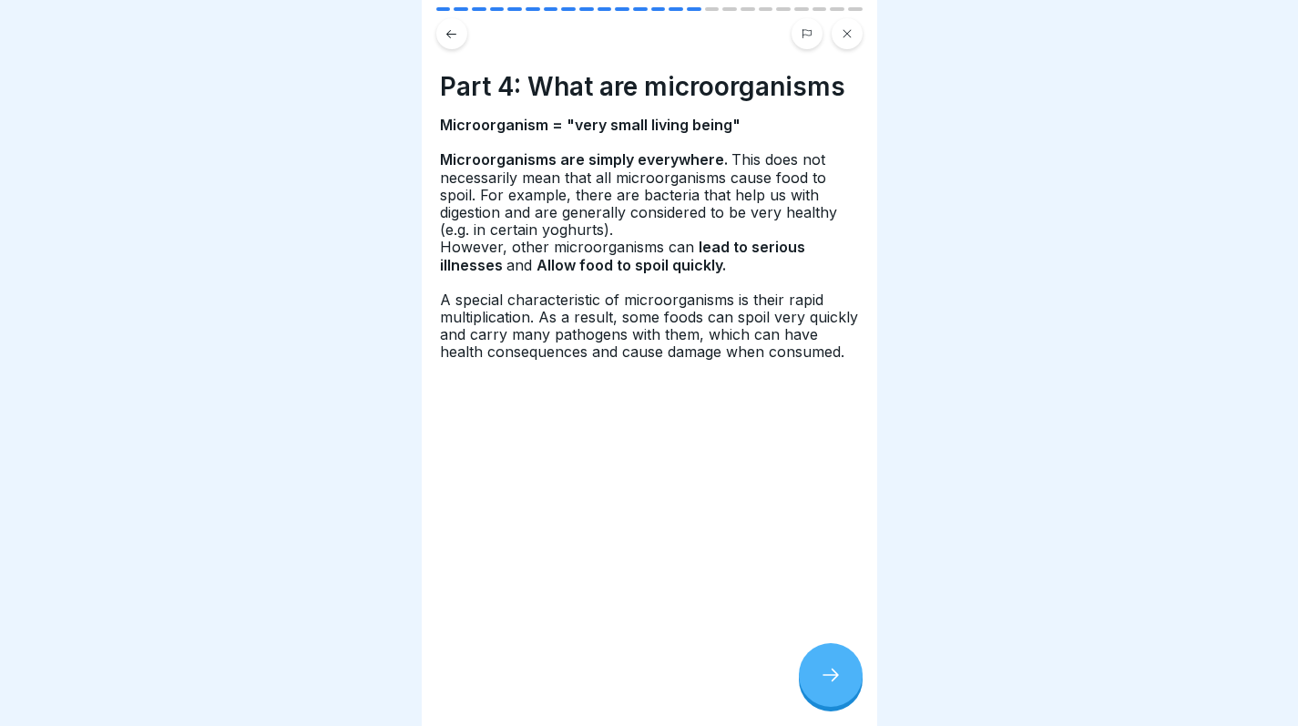
click at [805, 697] on div at bounding box center [831, 675] width 64 height 64
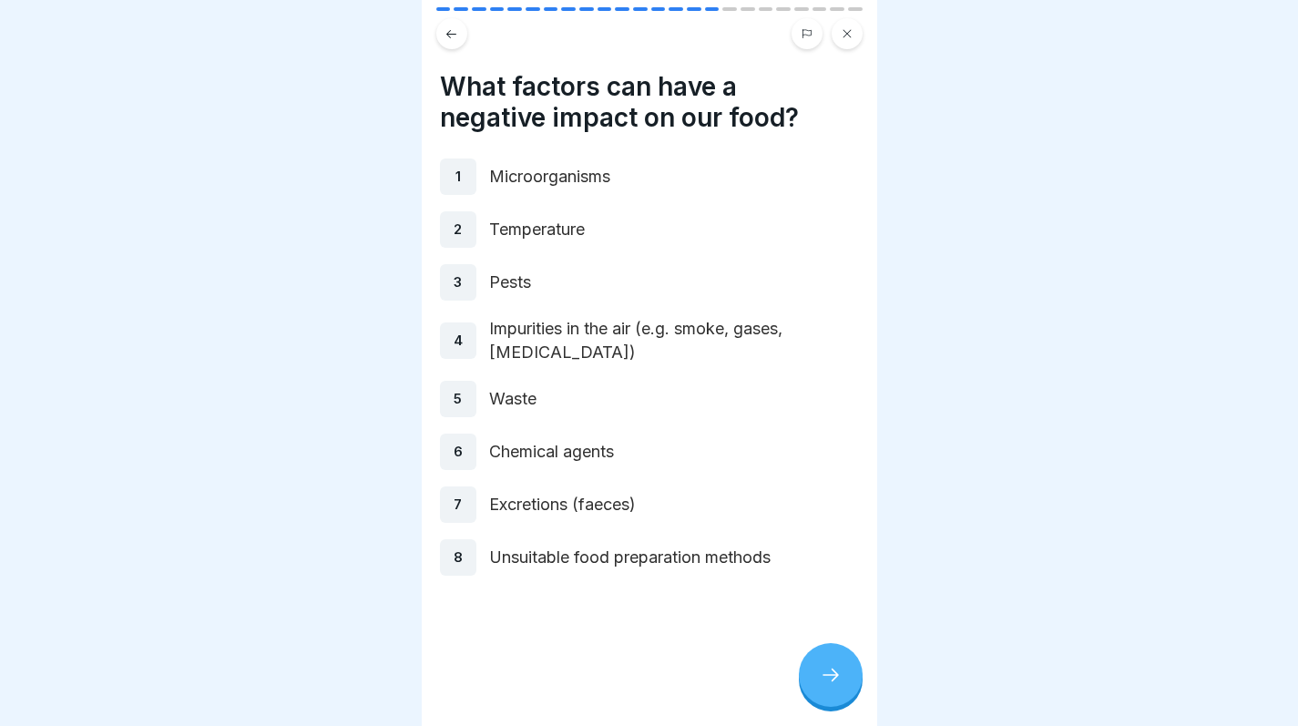
click at [805, 697] on div at bounding box center [831, 675] width 64 height 64
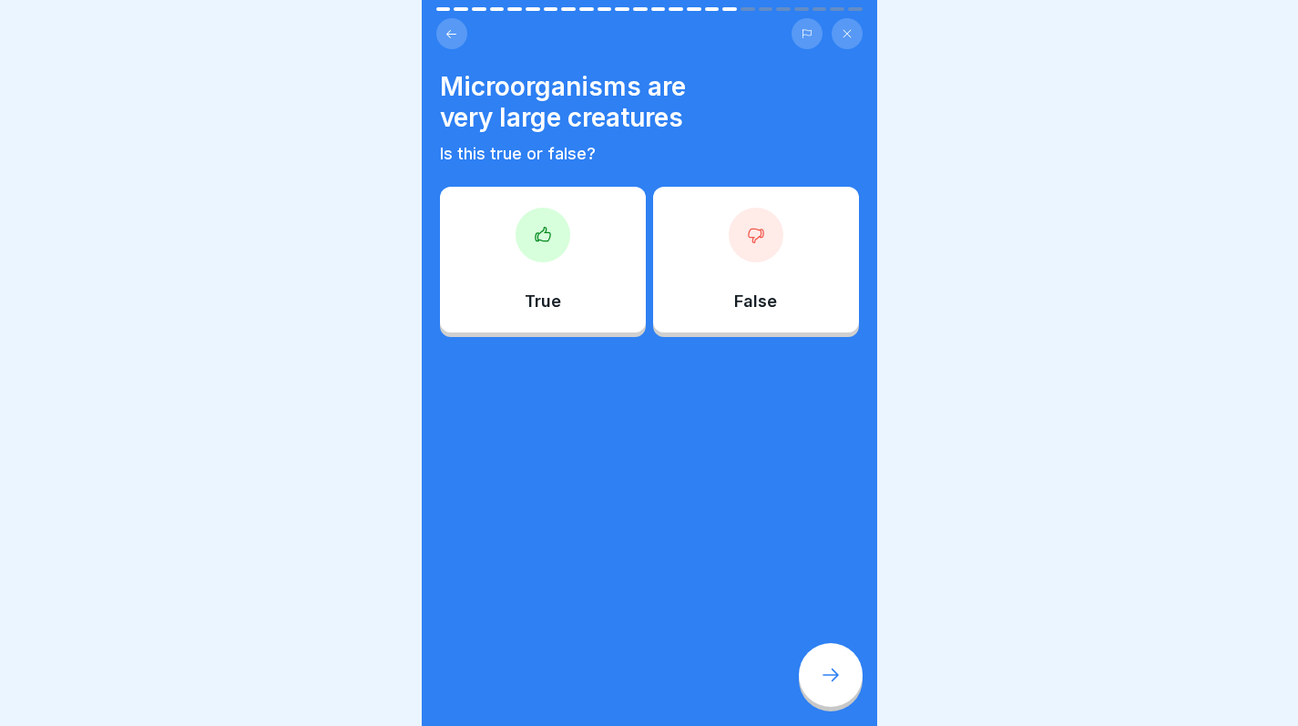
click at [1251, 551] on div at bounding box center [649, 363] width 1298 height 726
click at [1243, 573] on div at bounding box center [649, 363] width 1298 height 726
click at [801, 266] on div "False" at bounding box center [756, 260] width 206 height 146
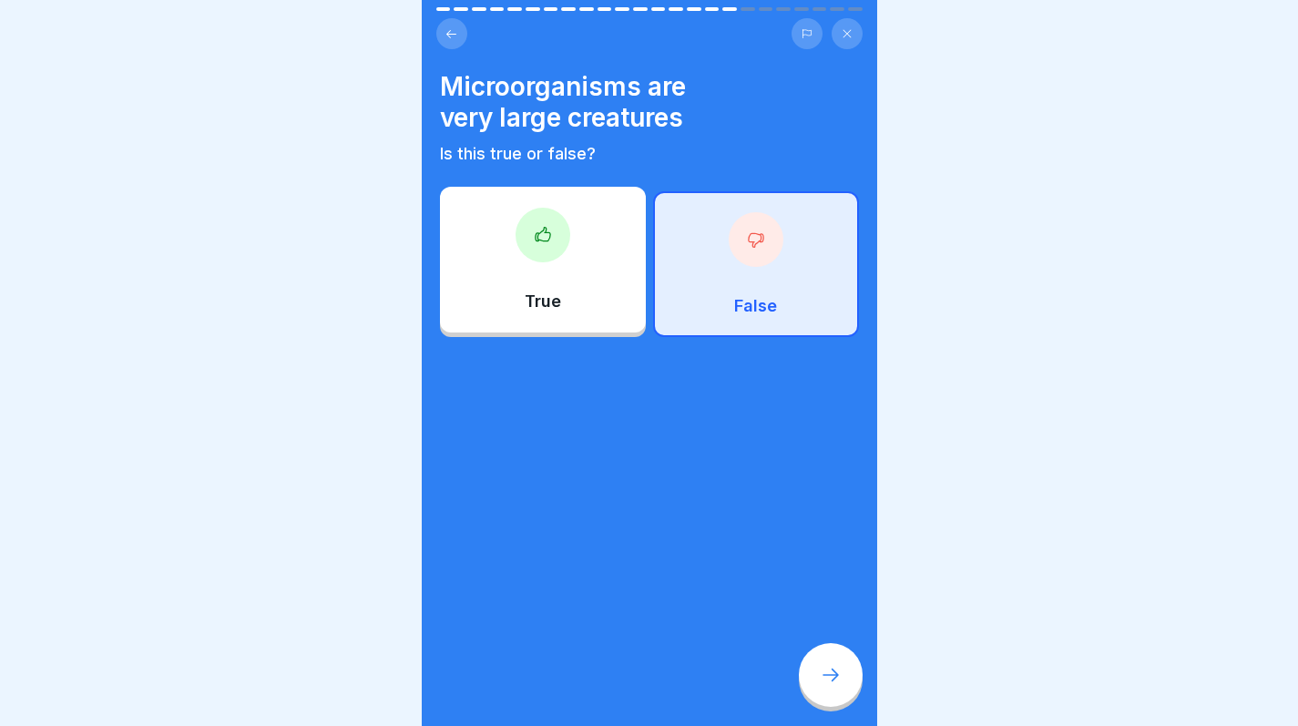
click at [828, 707] on div at bounding box center [831, 675] width 64 height 64
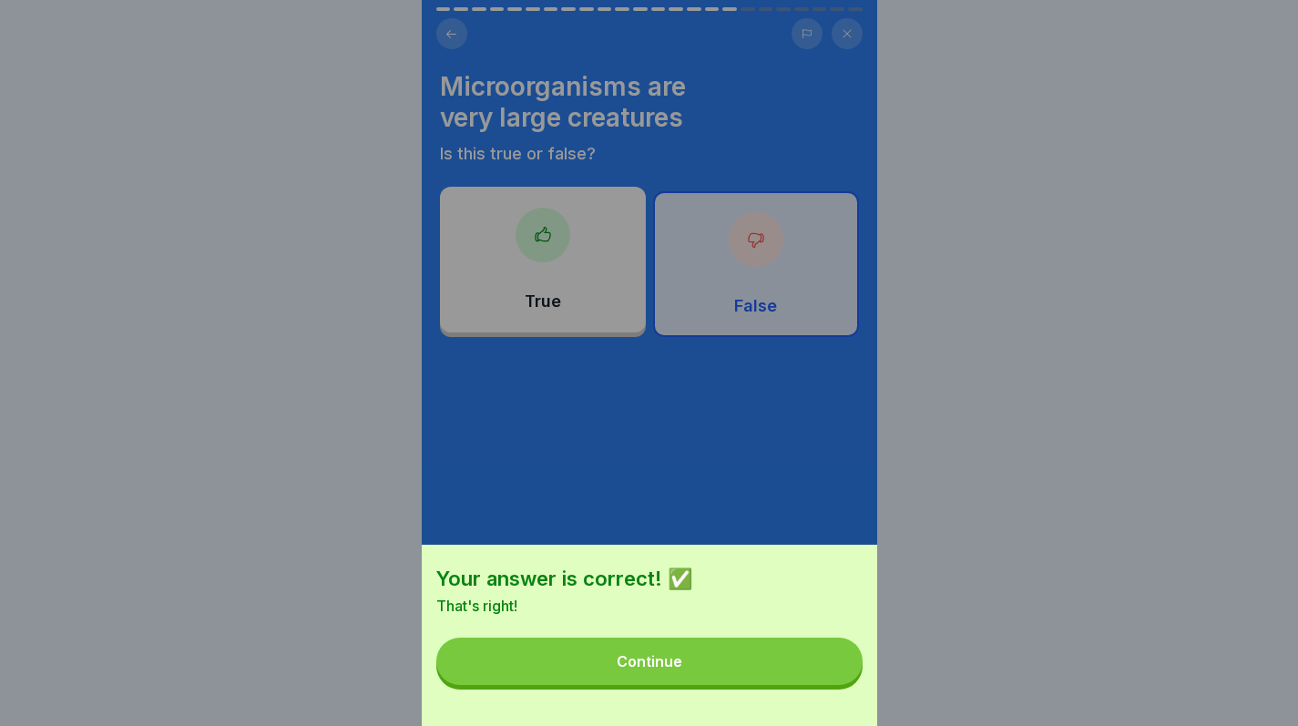
click at [801, 685] on button "Continue" at bounding box center [649, 661] width 426 height 47
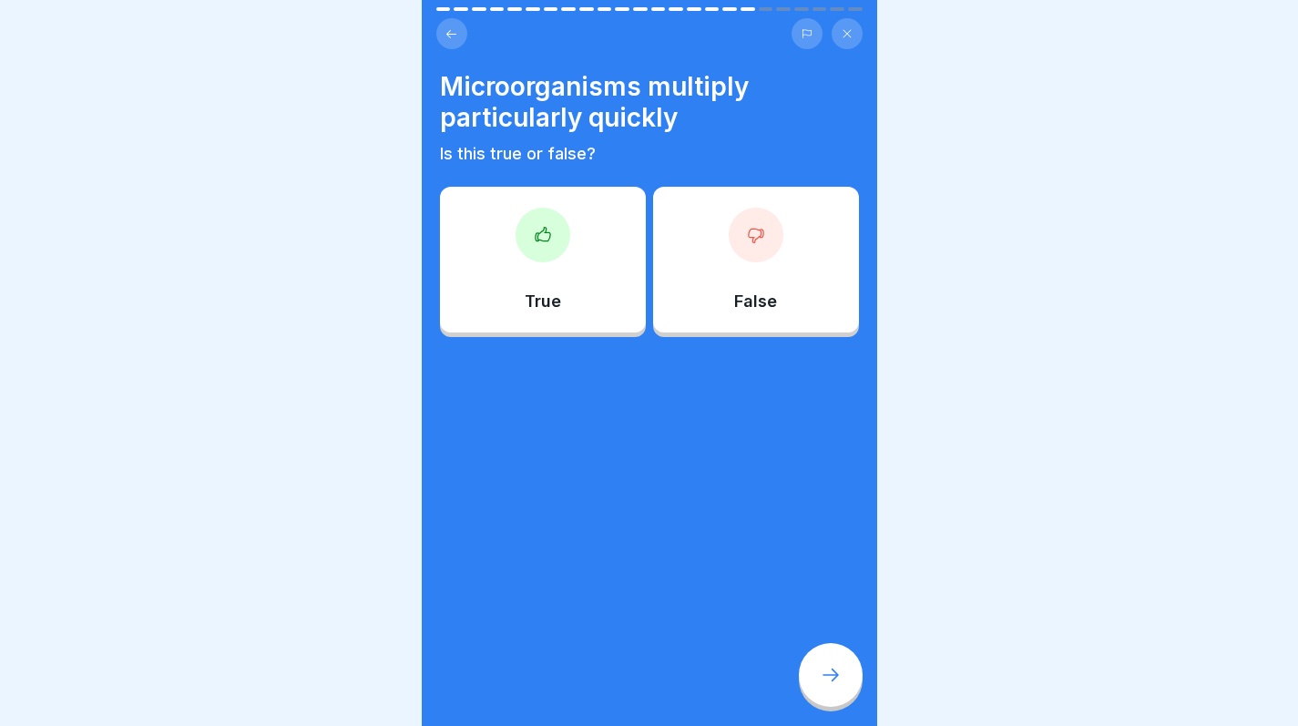
click at [580, 296] on div "True" at bounding box center [543, 260] width 206 height 146
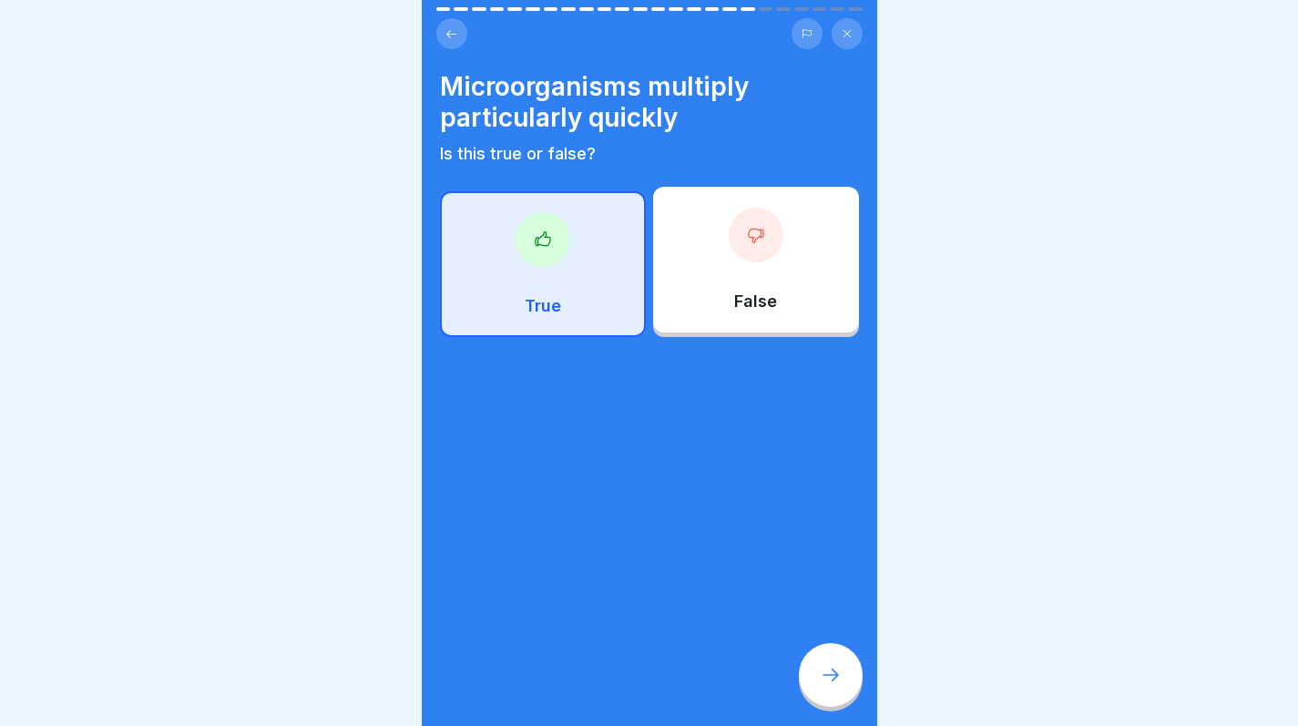
click at [853, 699] on div at bounding box center [831, 675] width 64 height 64
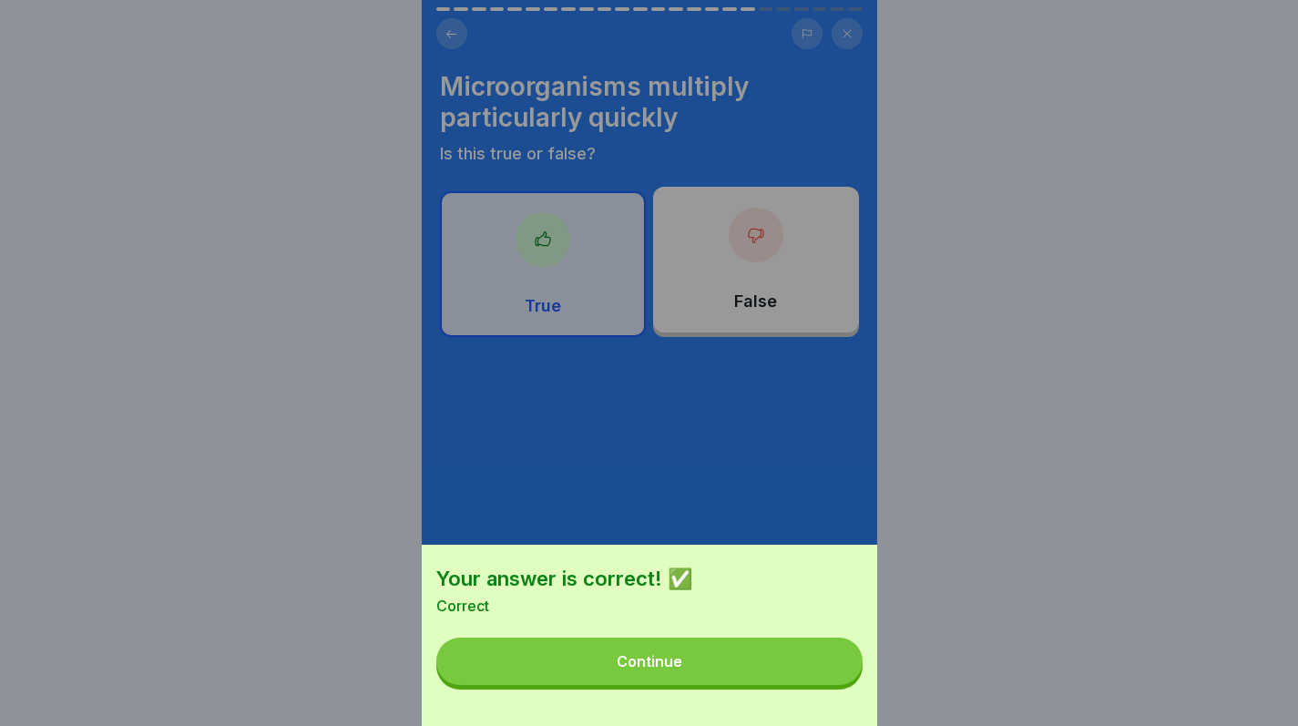
click at [834, 685] on button "Continue" at bounding box center [649, 661] width 426 height 47
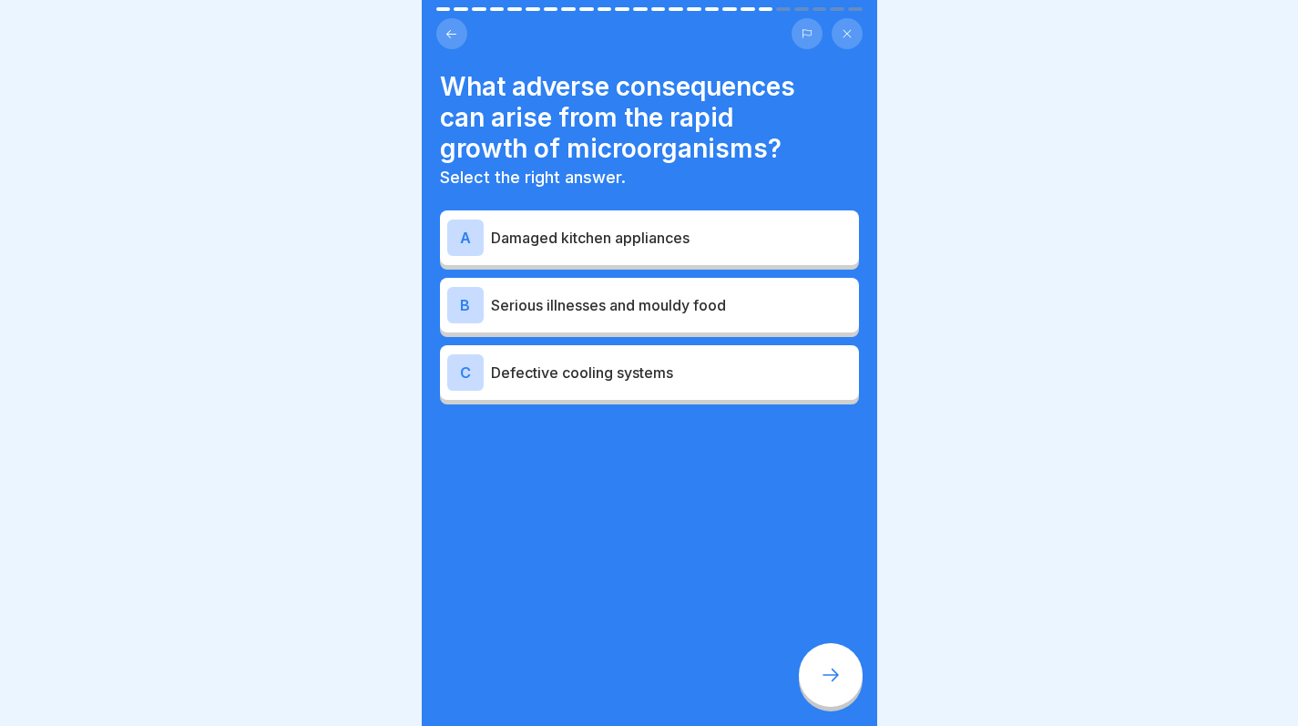
click at [743, 294] on p "Serious illnesses and mouldy food" at bounding box center [671, 305] width 361 height 22
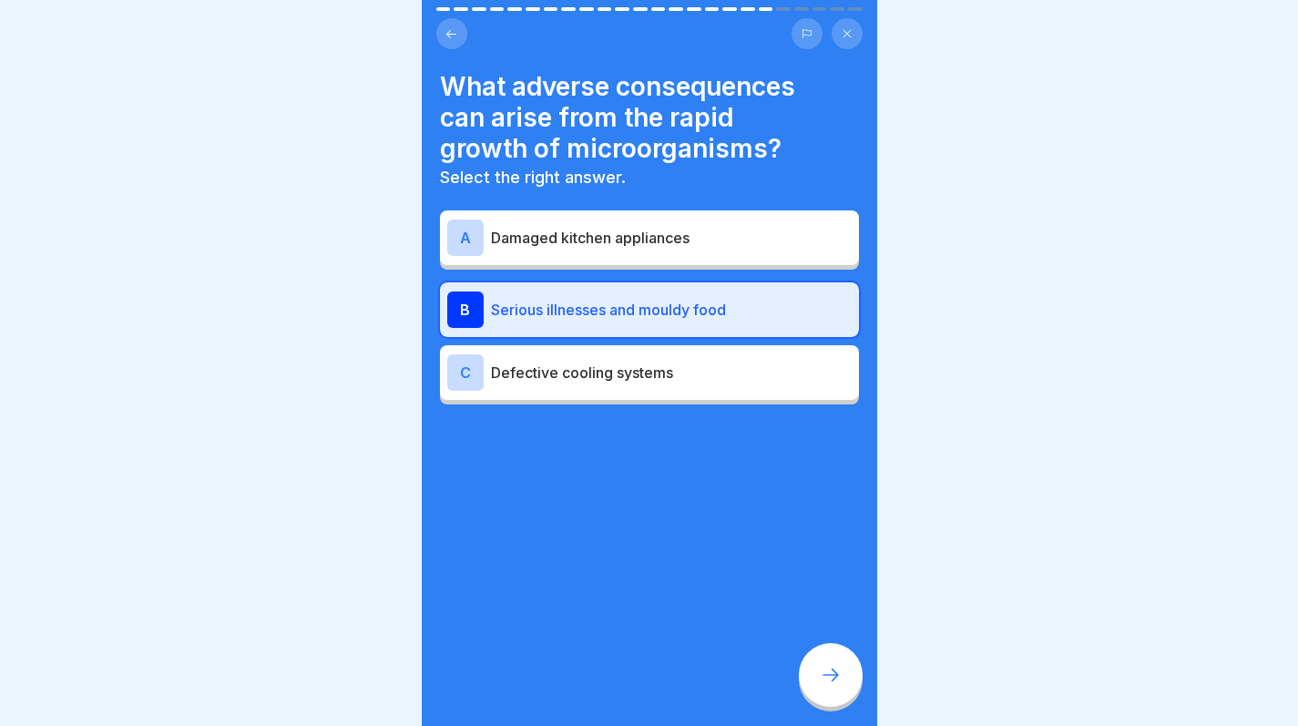
click at [832, 700] on div at bounding box center [831, 675] width 64 height 64
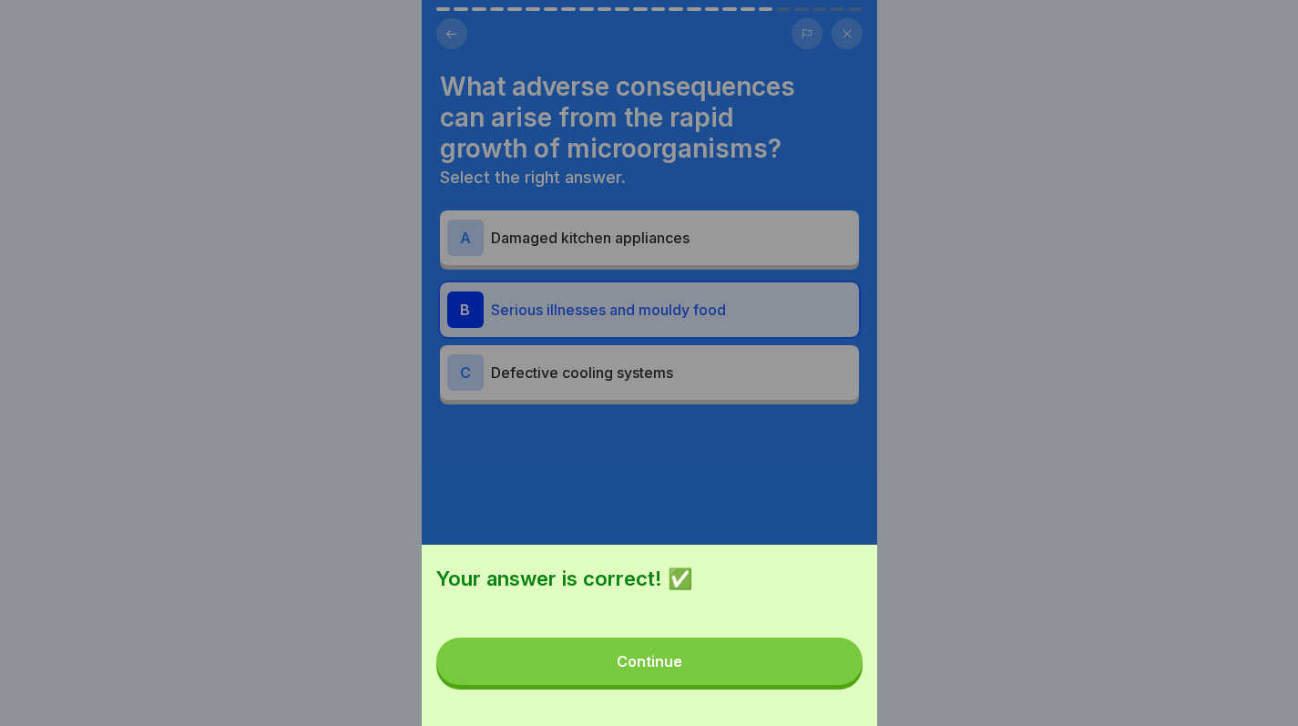
click at [815, 685] on button "Continue" at bounding box center [649, 661] width 426 height 47
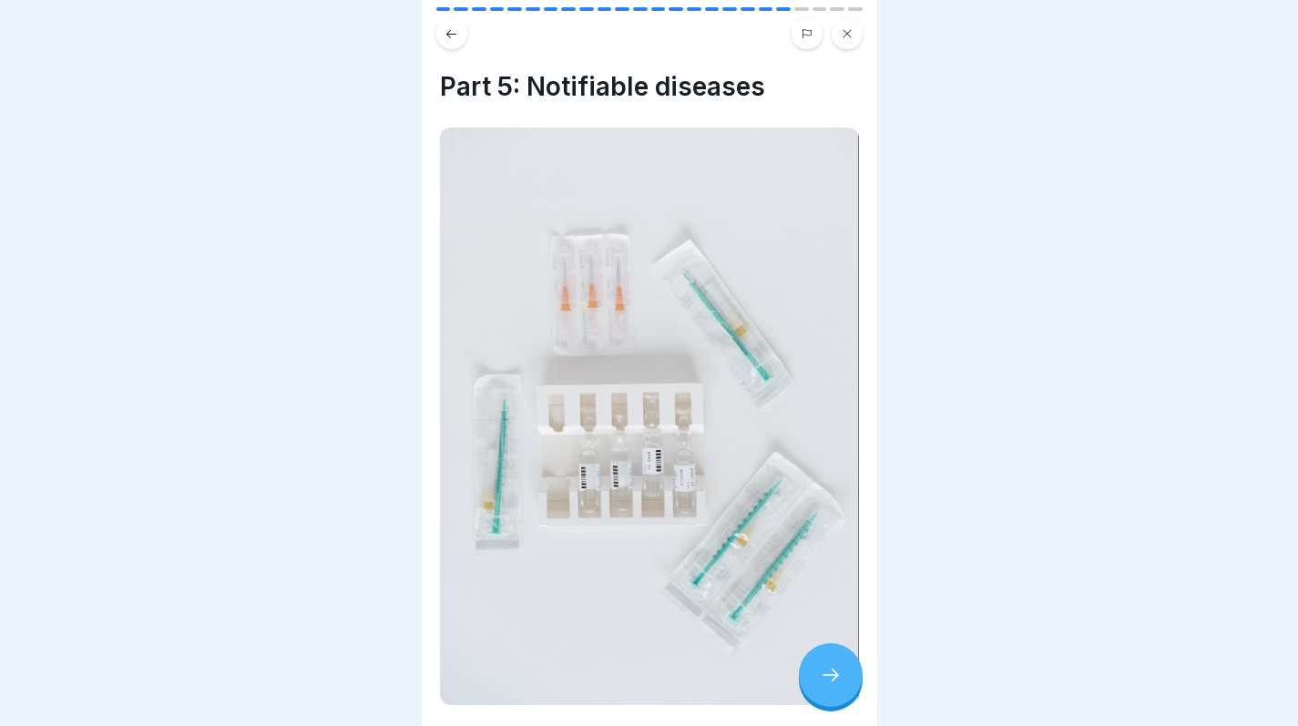
click at [815, 686] on div at bounding box center [831, 675] width 64 height 64
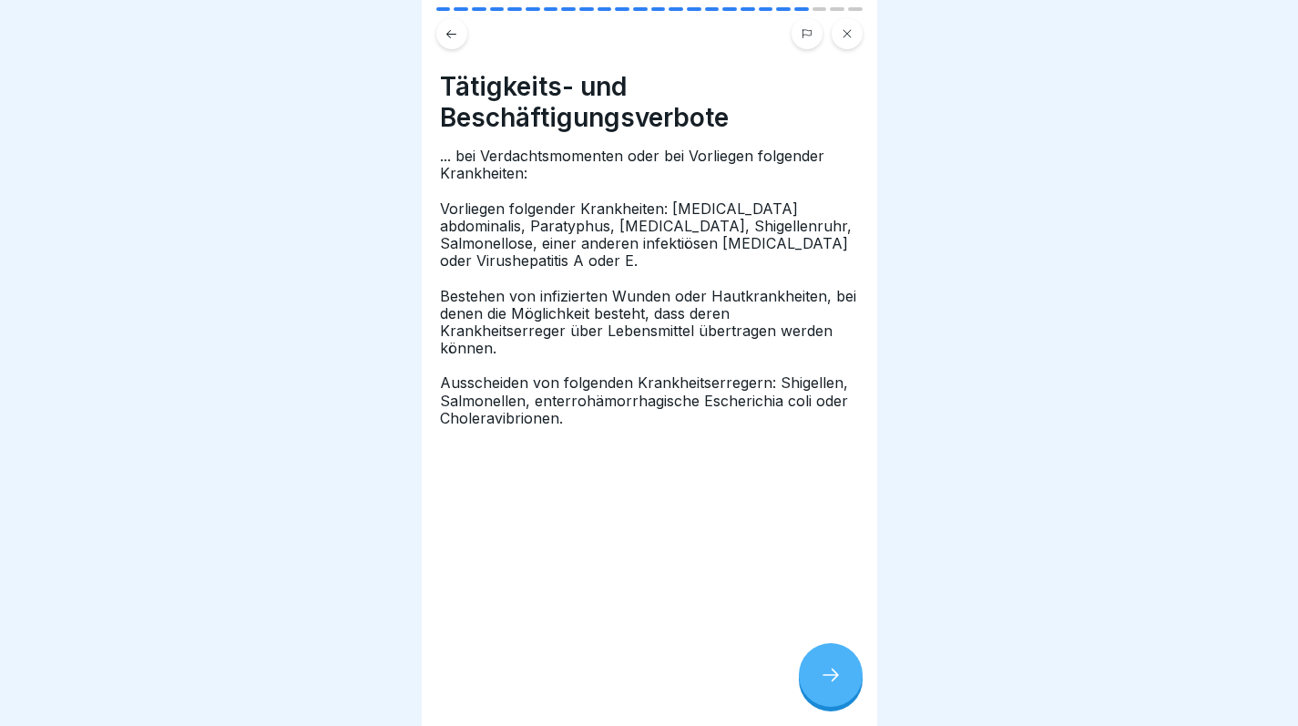
click at [815, 686] on div at bounding box center [831, 675] width 64 height 64
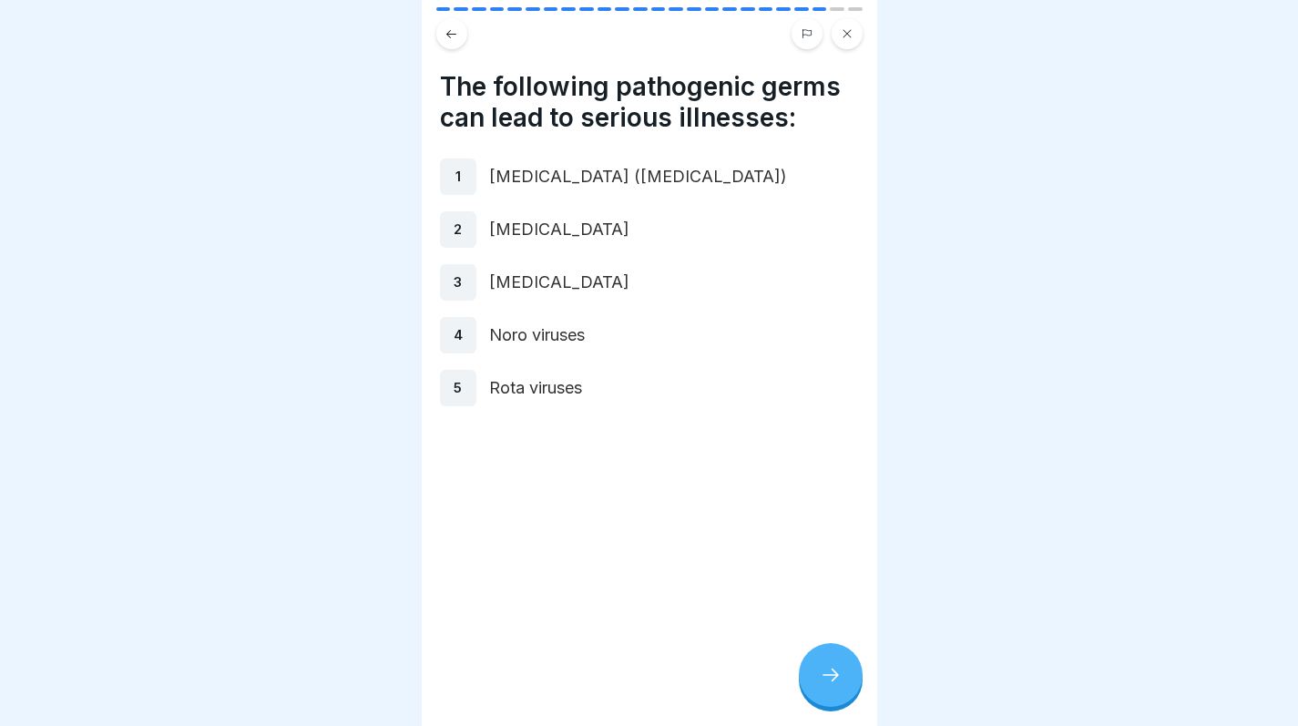
click at [815, 686] on div at bounding box center [831, 675] width 64 height 64
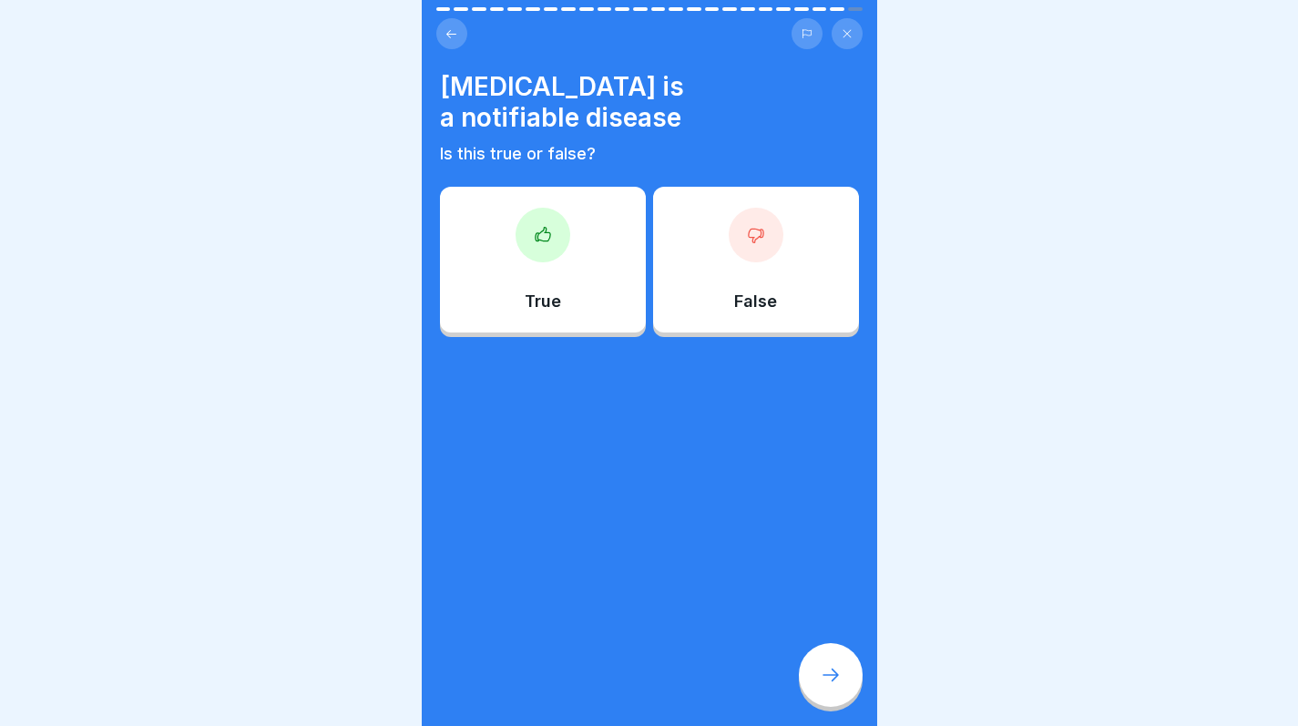
click at [614, 301] on div "True" at bounding box center [543, 260] width 206 height 146
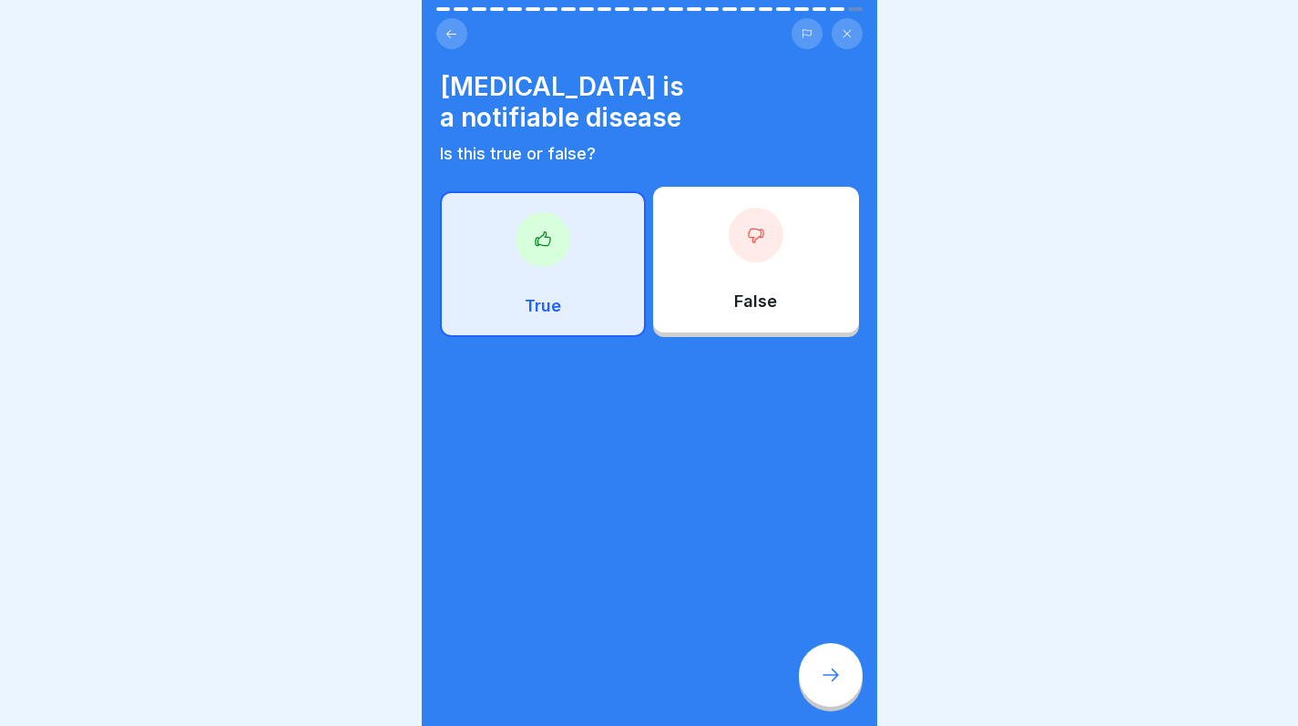
click at [840, 686] on icon at bounding box center [831, 675] width 22 height 22
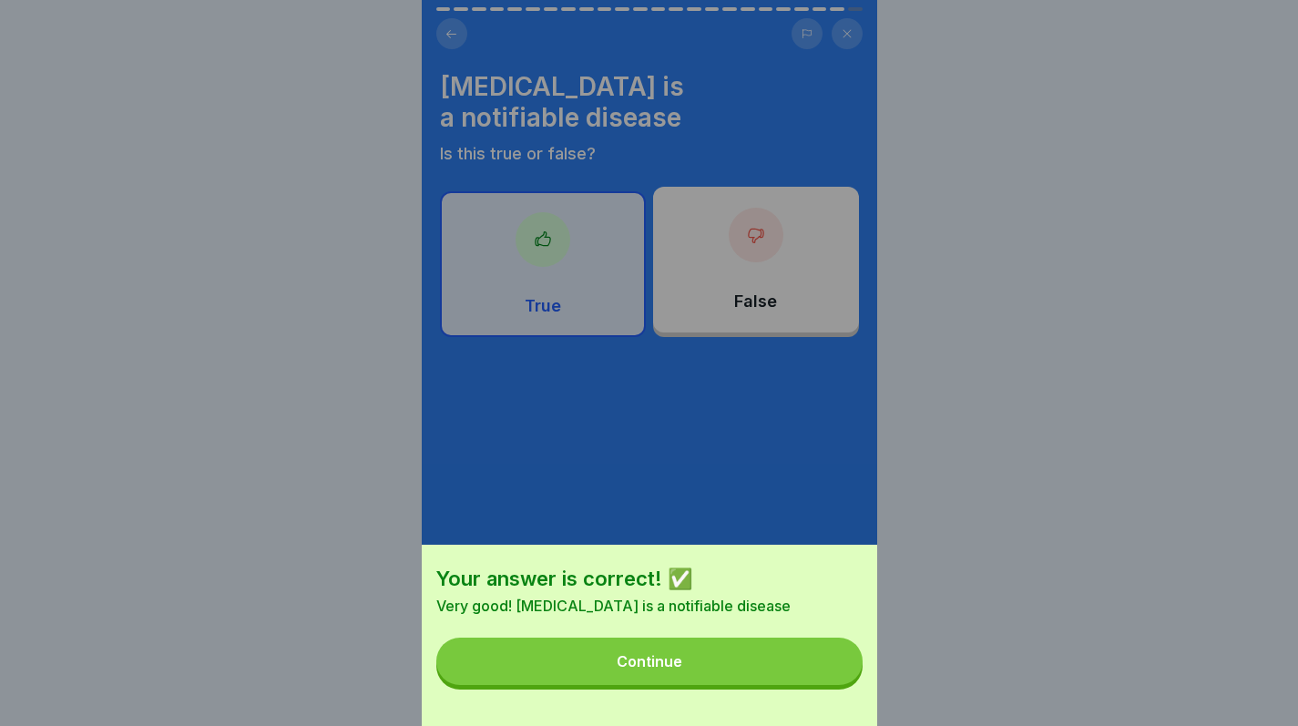
click at [812, 685] on button "Continue" at bounding box center [649, 661] width 426 height 47
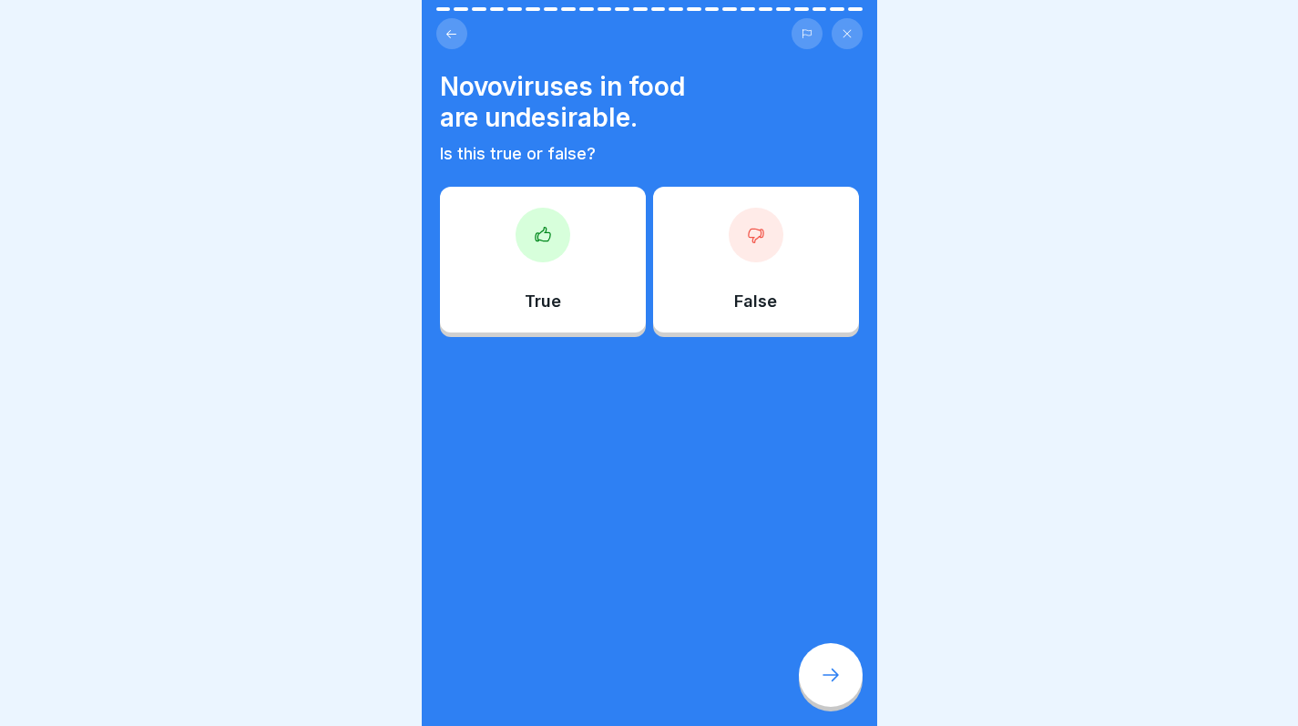
click at [1192, 567] on div at bounding box center [649, 363] width 1298 height 726
click at [542, 308] on p "True" at bounding box center [543, 301] width 36 height 20
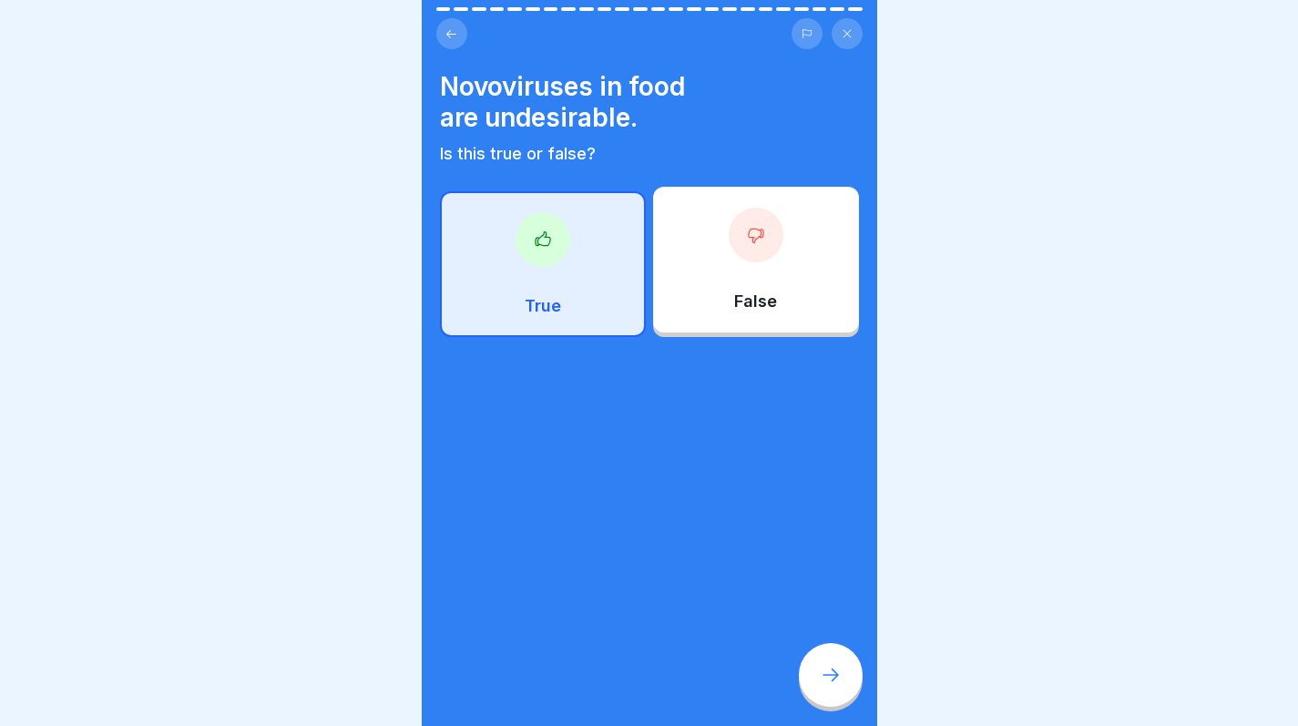
click at [819, 707] on div at bounding box center [831, 675] width 64 height 64
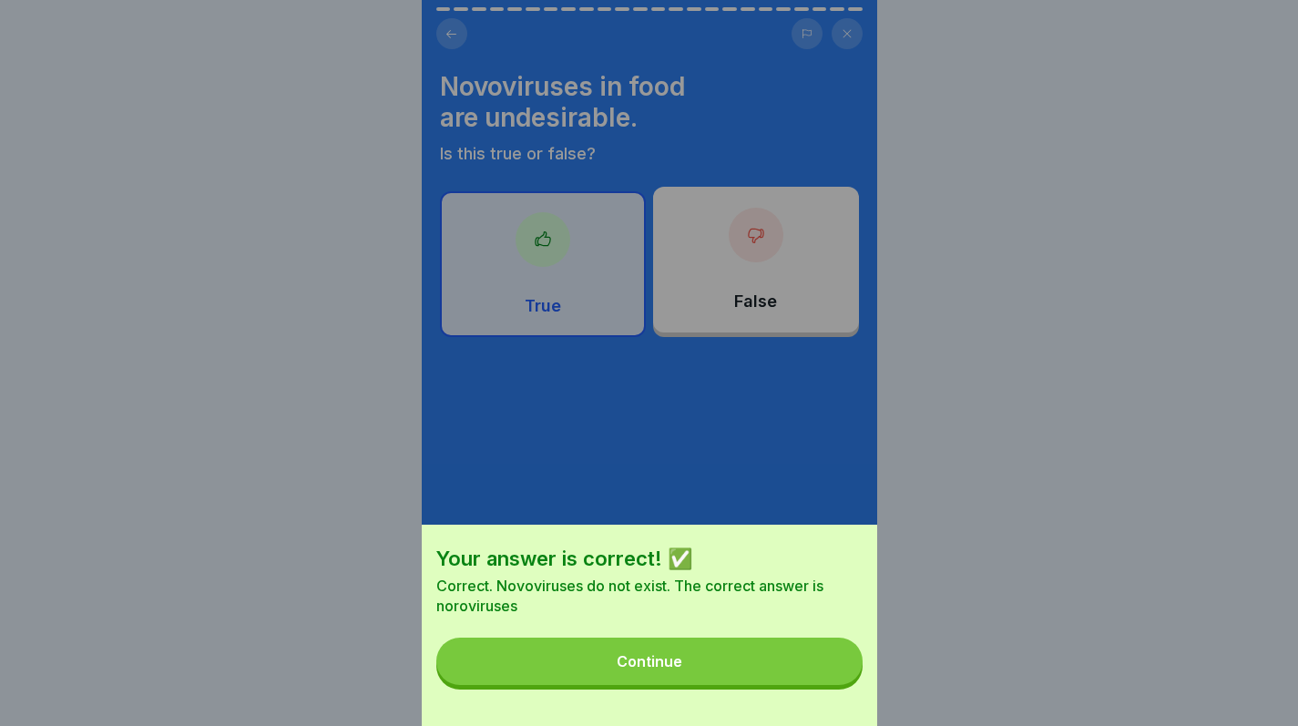
click at [817, 685] on button "Continue" at bounding box center [649, 661] width 426 height 47
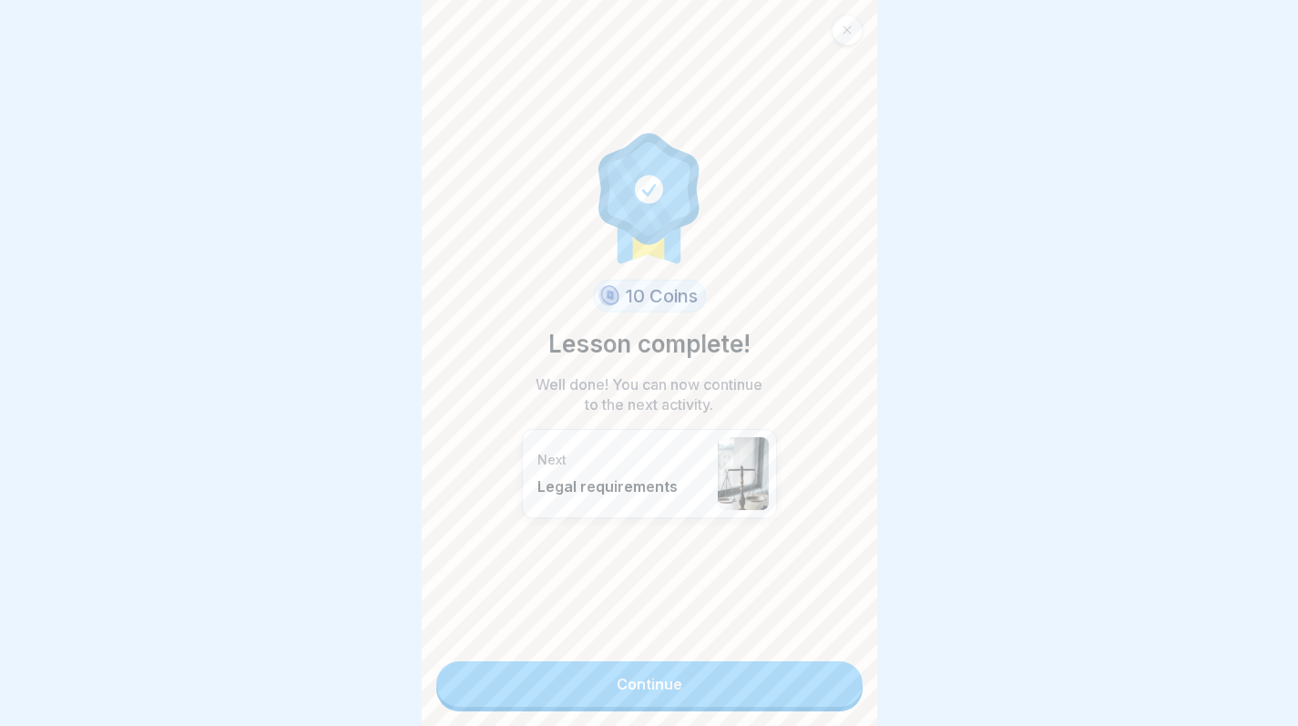
click at [803, 671] on link "Continue" at bounding box center [649, 684] width 426 height 46
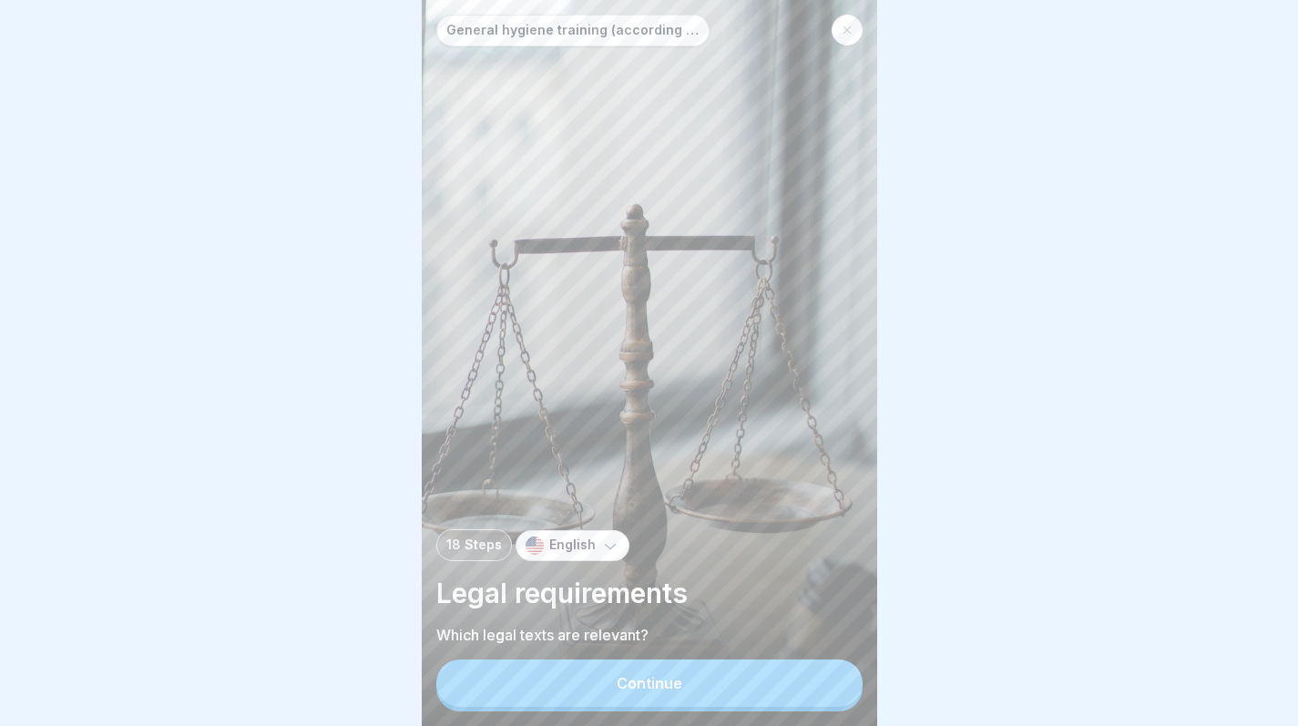
scroll to position [14, 0]
